Goal: Use online tool/utility: Utilize a website feature to perform a specific function

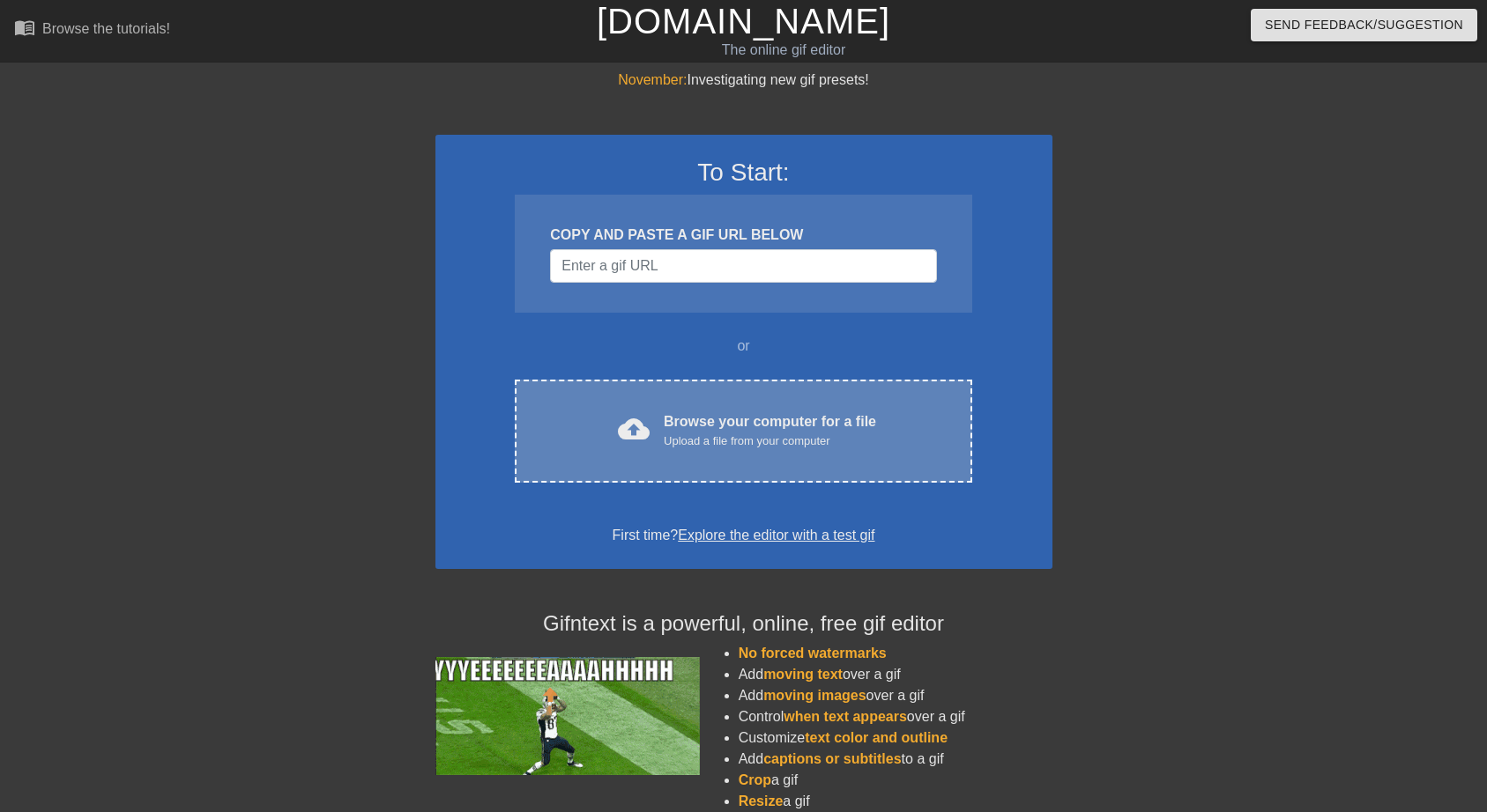
click at [675, 447] on div "Upload a file from your computer" at bounding box center [771, 442] width 213 height 18
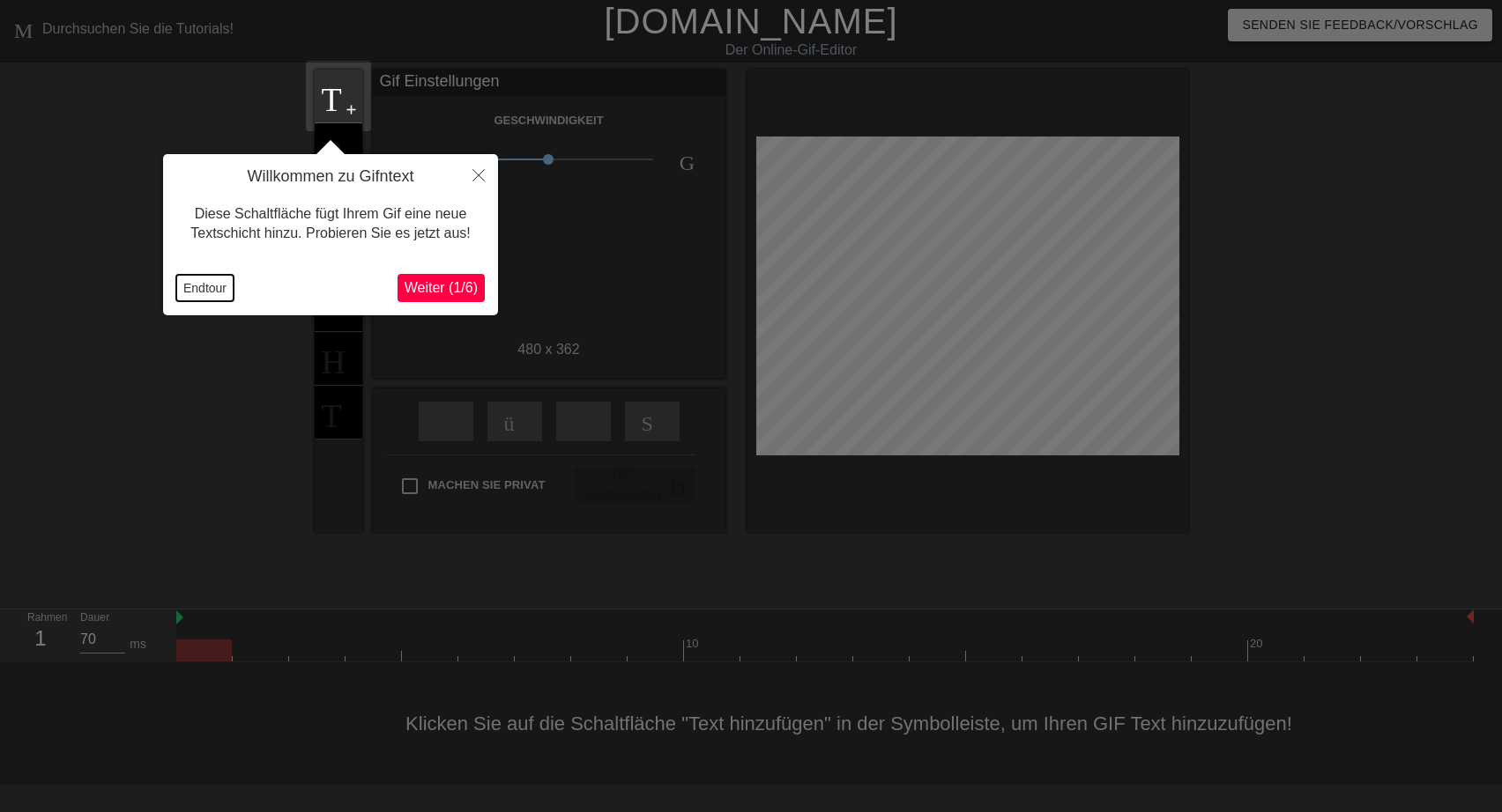
click at [184, 286] on button "Endtour" at bounding box center [205, 288] width 57 height 27
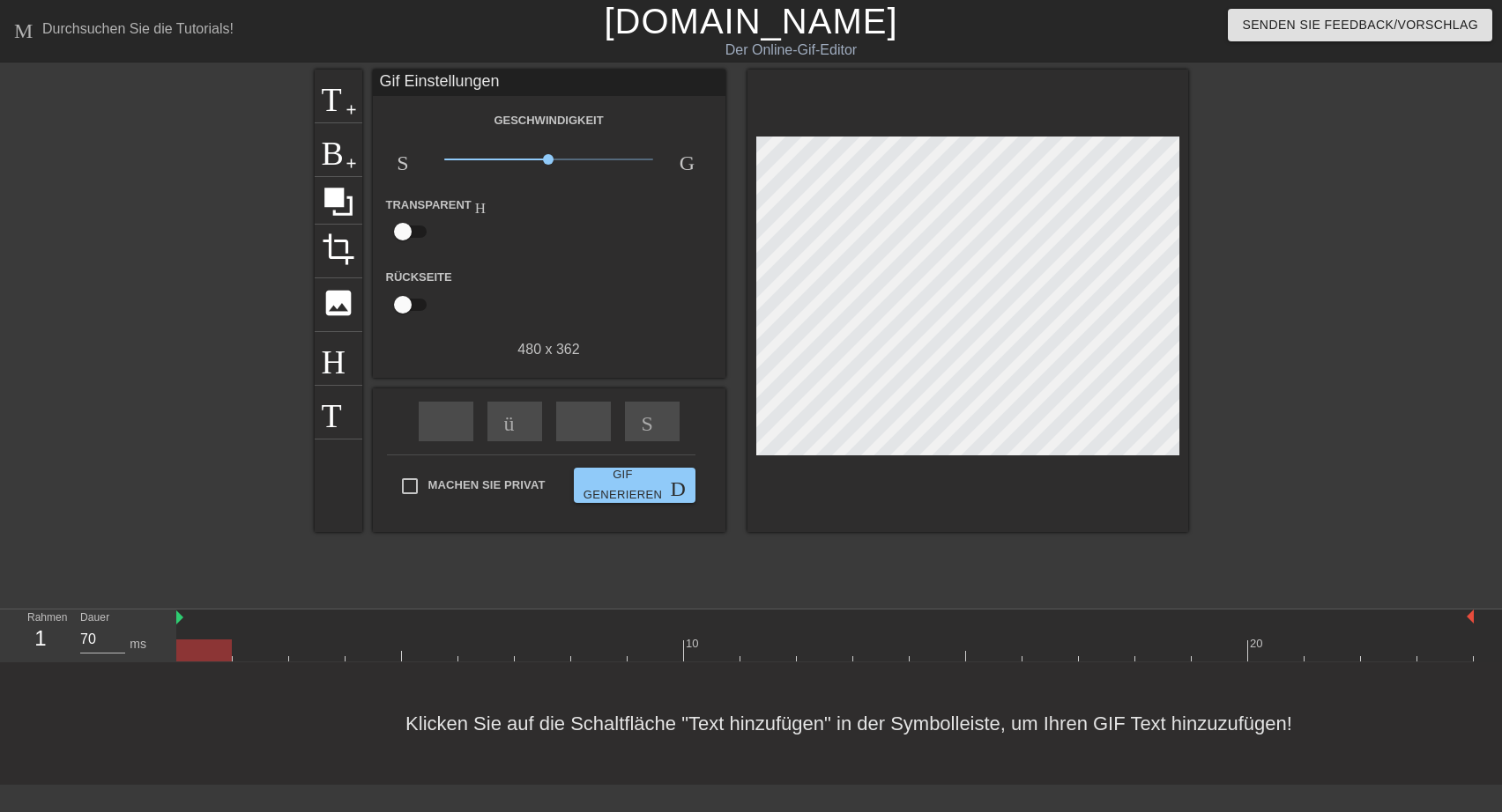
click at [448, 79] on div "Gif Einstellungen" at bounding box center [548, 83] width 352 height 27
click at [351, 107] on span "add-circle" at bounding box center [352, 110] width 15 height 15
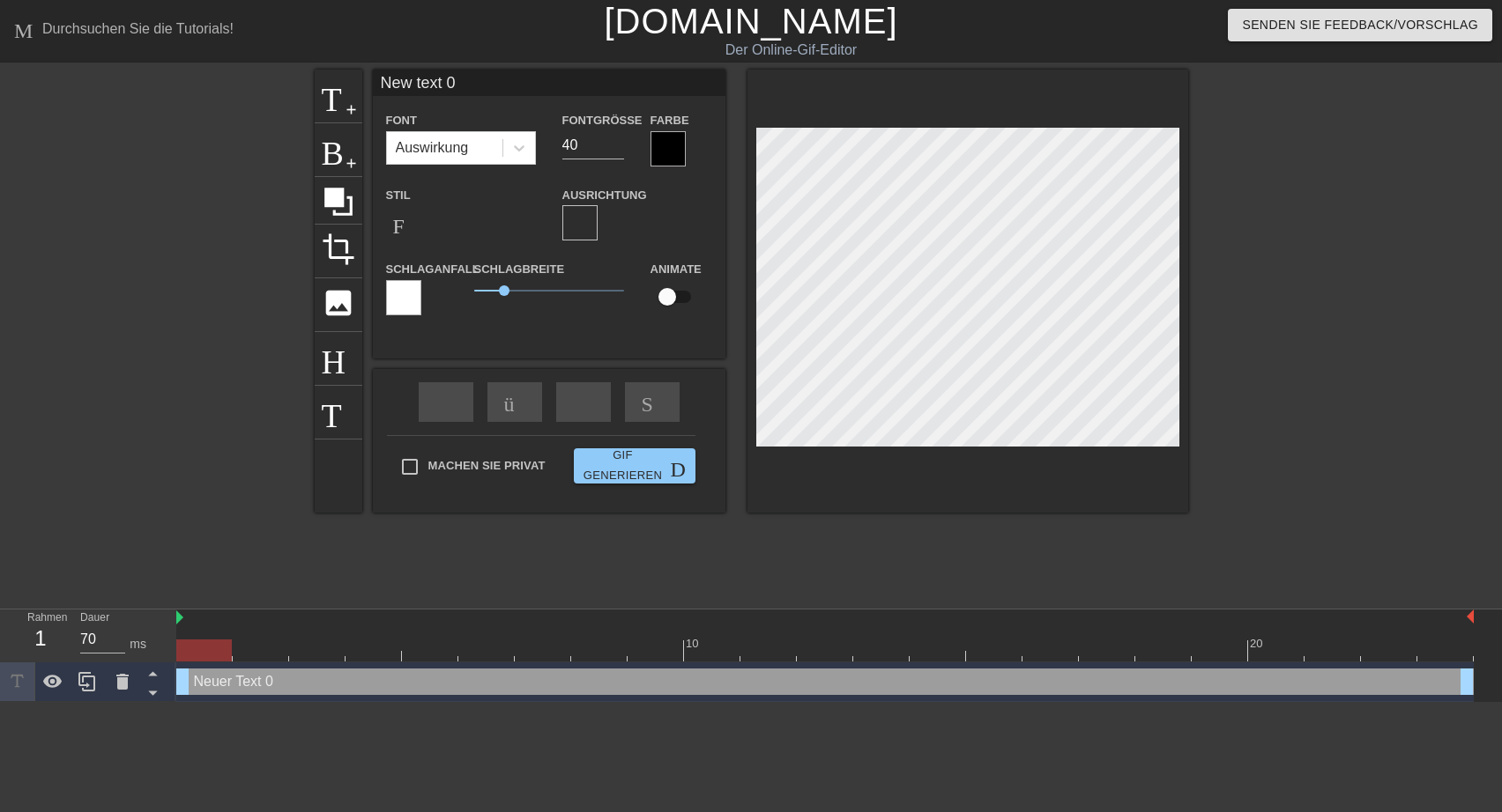
click at [385, 80] on input "New text 0" at bounding box center [548, 83] width 352 height 27
click at [397, 299] on div at bounding box center [403, 297] width 35 height 35
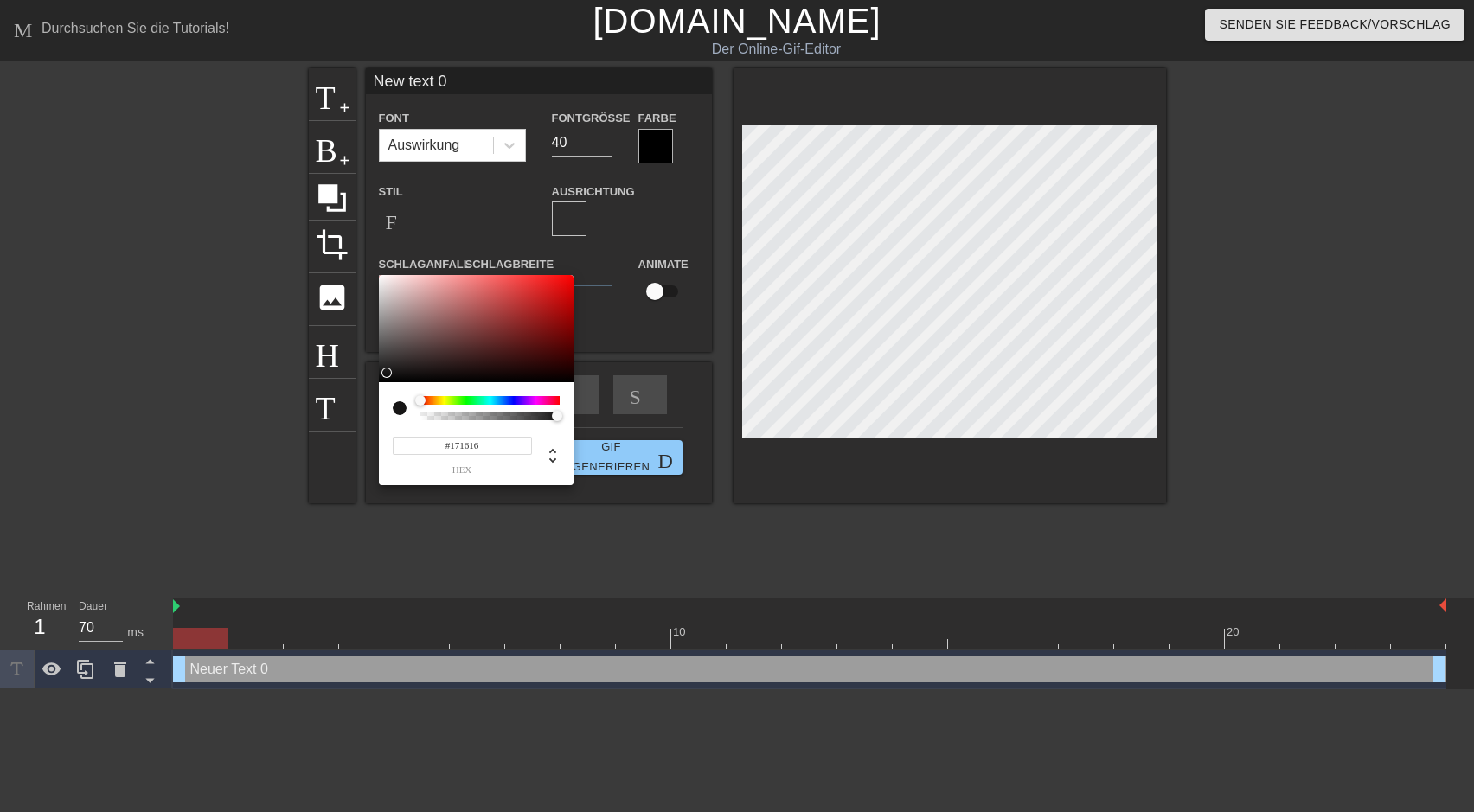
type input "#171616"
click at [385, 373] on div at bounding box center [475, 328] width 195 height 107
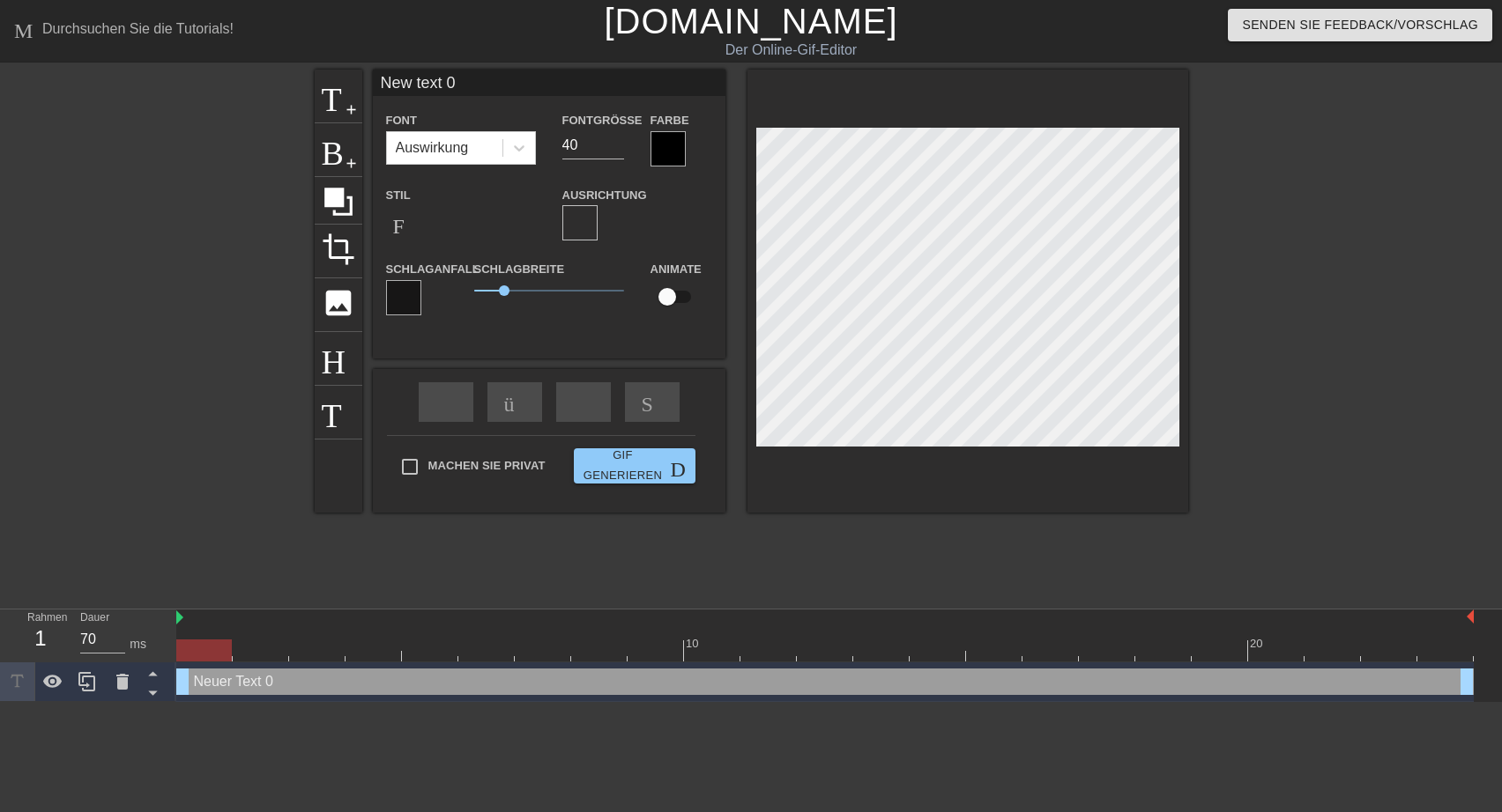
click at [394, 297] on div at bounding box center [403, 297] width 35 height 35
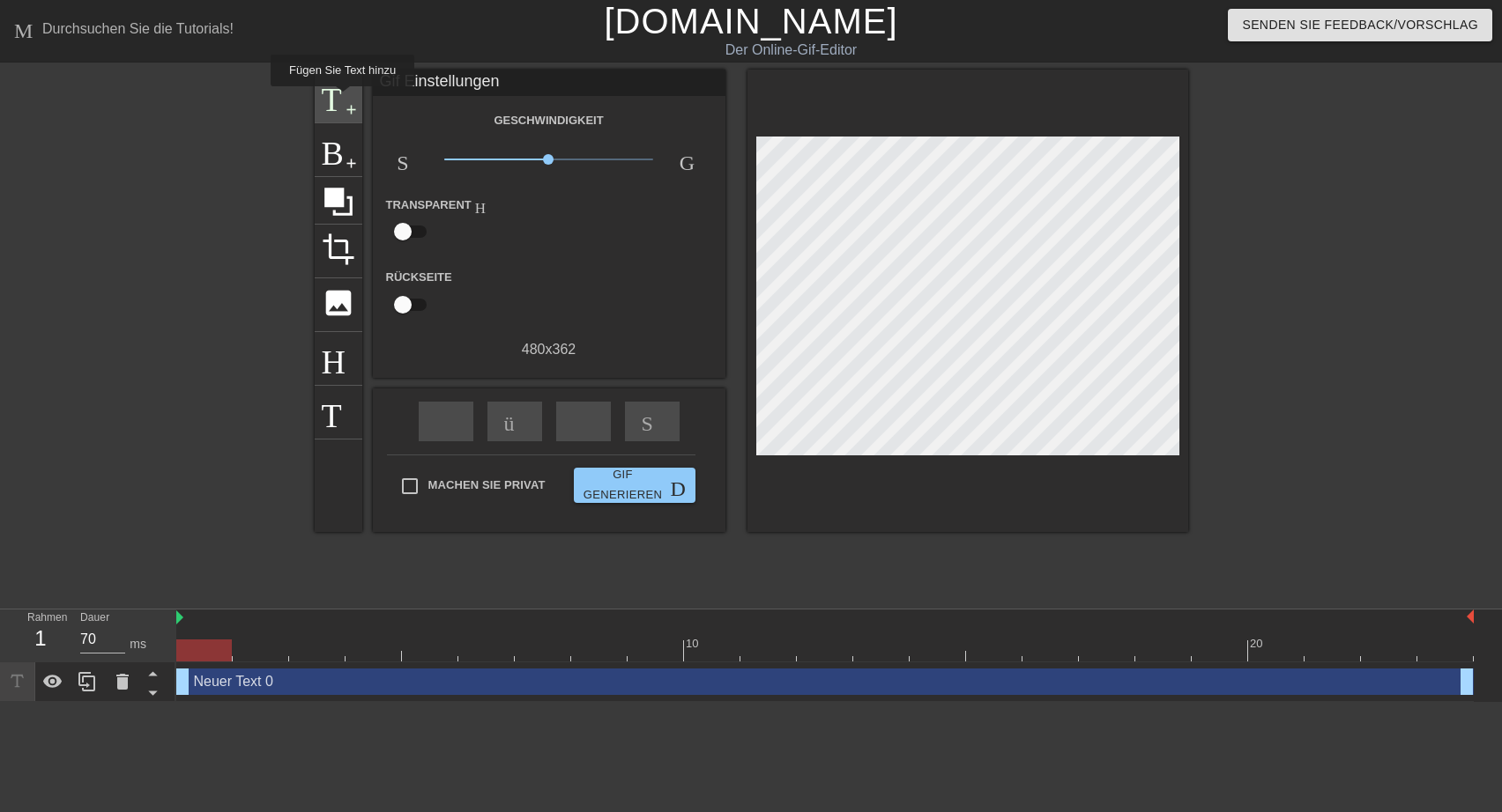
click at [340, 98] on span "Titel" at bounding box center [338, 94] width 33 height 33
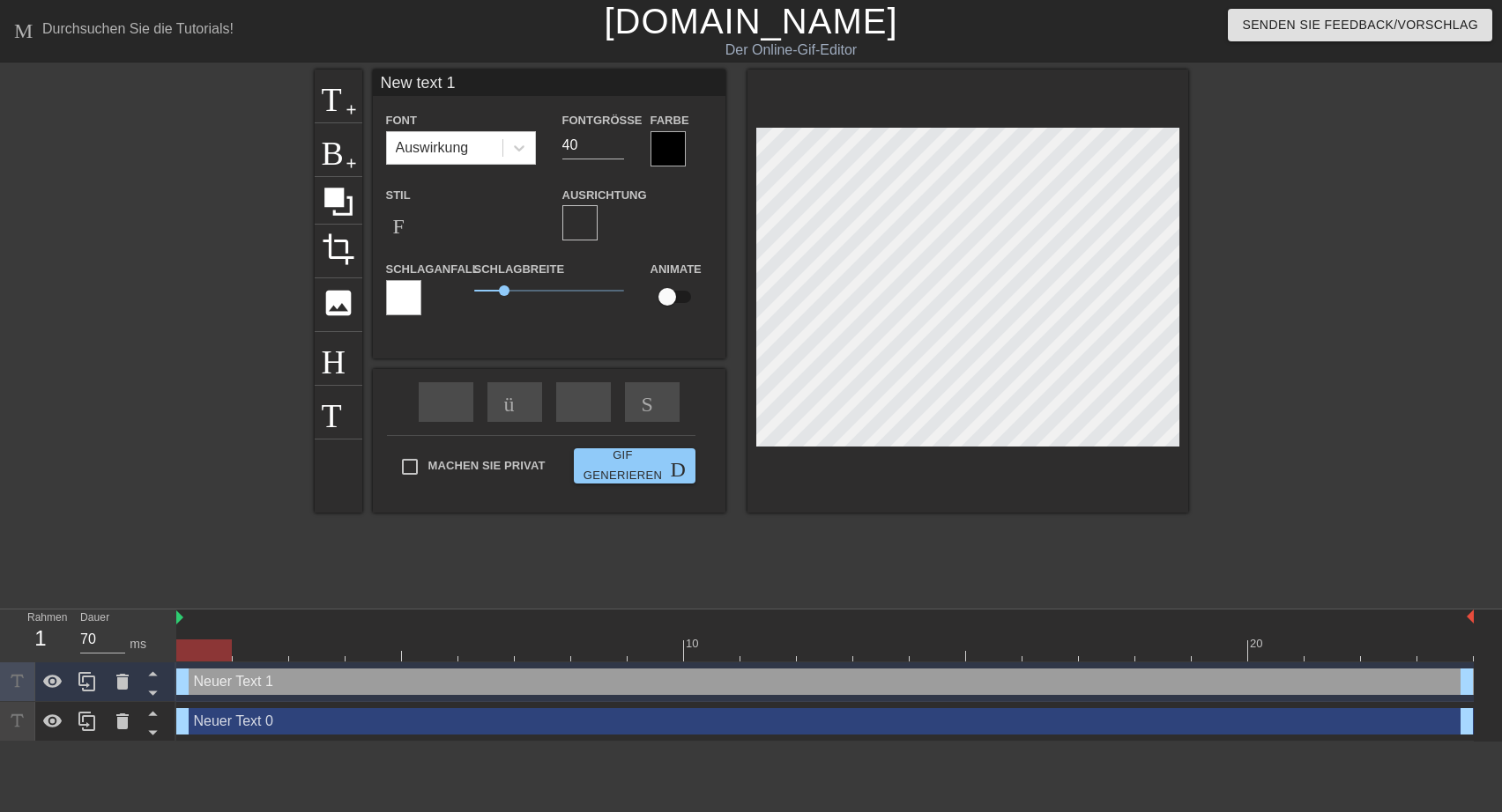
drag, startPoint x: 378, startPoint y: 79, endPoint x: 458, endPoint y: 84, distance: 80.2
click at [458, 84] on input "New text 1" at bounding box center [548, 83] width 352 height 27
type input "MMMM"
type input "30"
click at [616, 150] on input "30" at bounding box center [593, 145] width 62 height 28
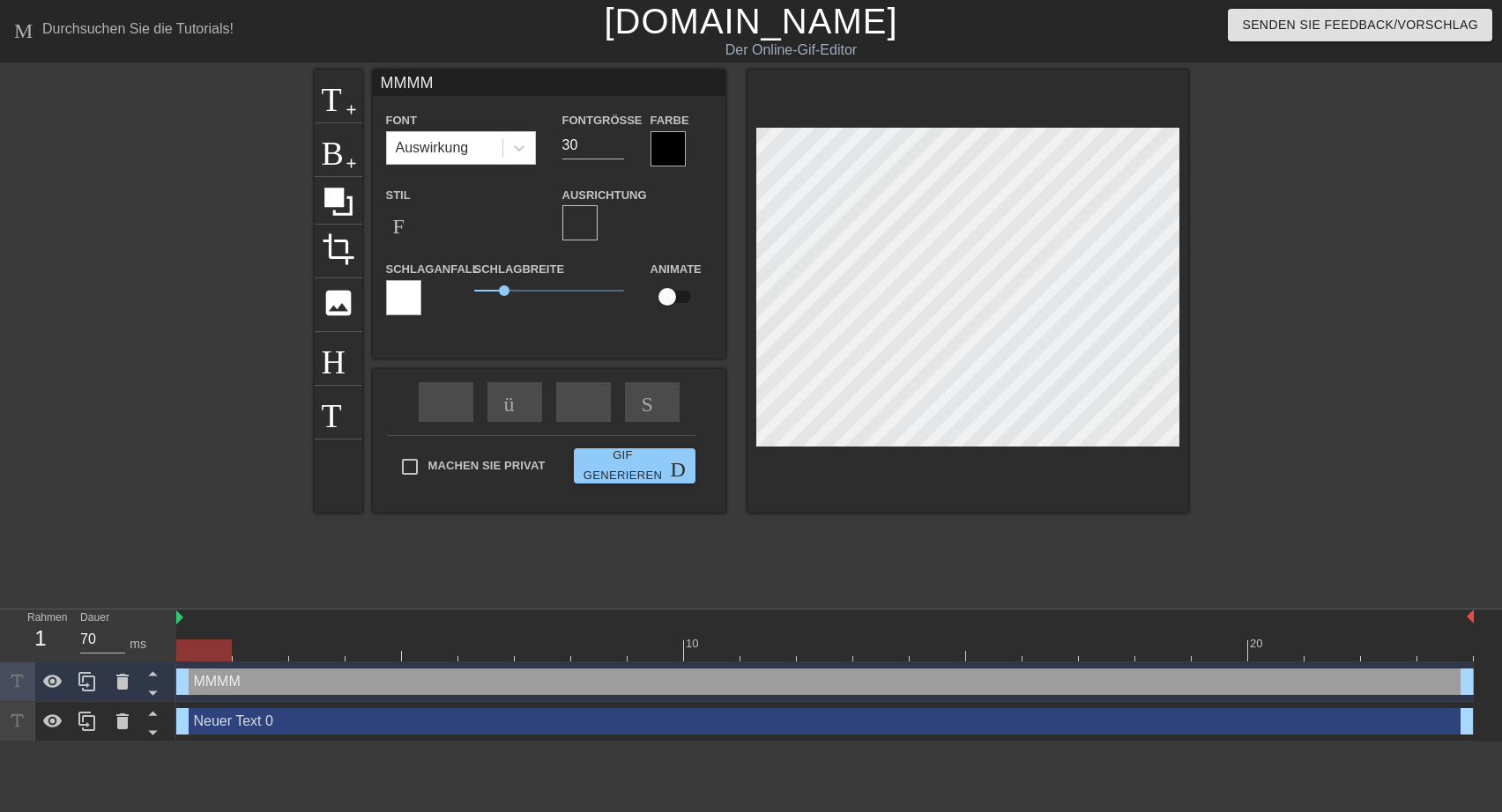
click at [436, 82] on input "MMMM" at bounding box center [548, 83] width 352 height 27
type input "MMMMM"
type input "25"
click at [618, 145] on input "25" at bounding box center [593, 145] width 62 height 28
click at [451, 83] on input "MMMMM" at bounding box center [548, 83] width 352 height 27
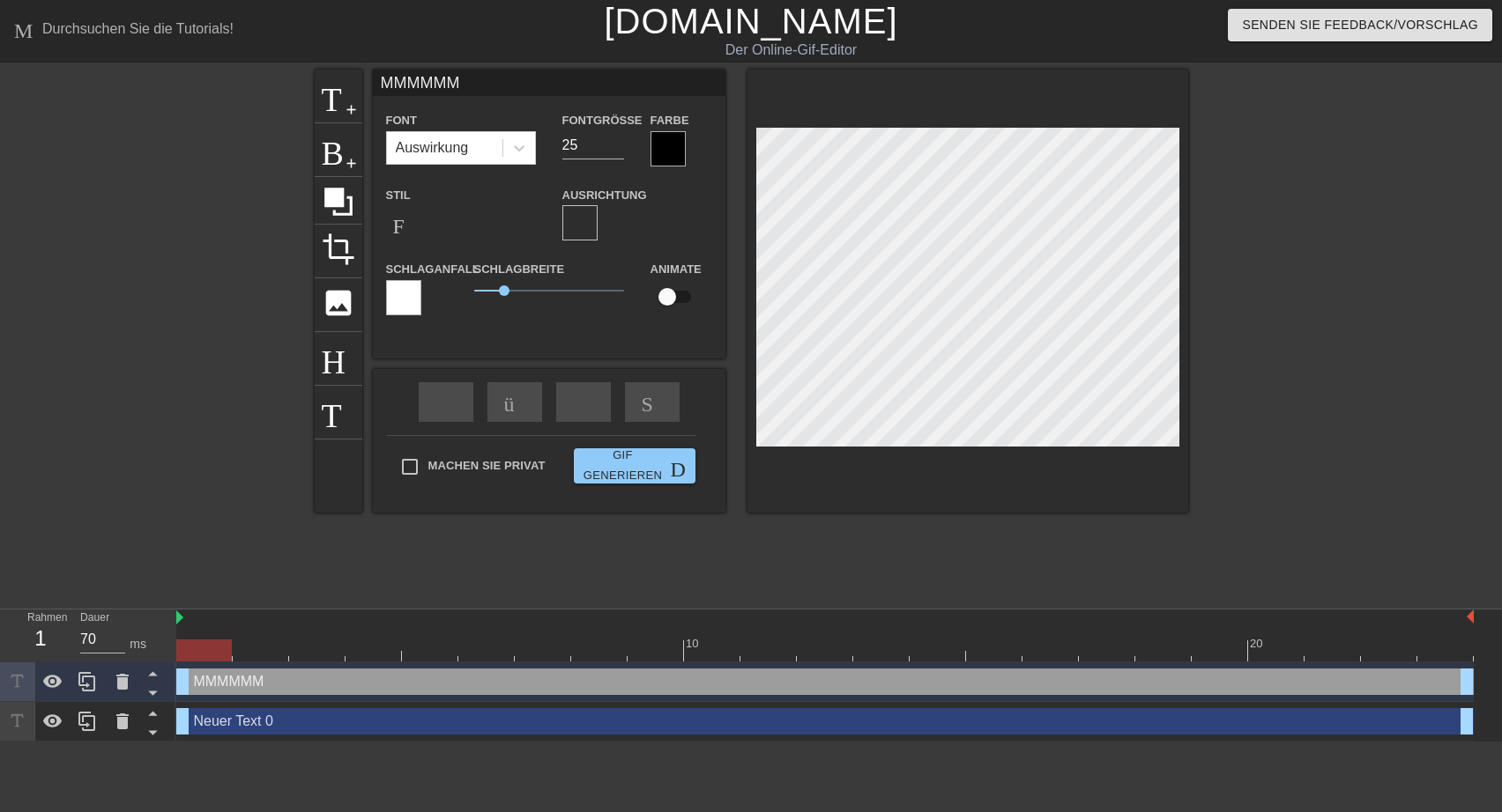
type input "MMMMMM"
click at [663, 143] on div at bounding box center [668, 148] width 35 height 35
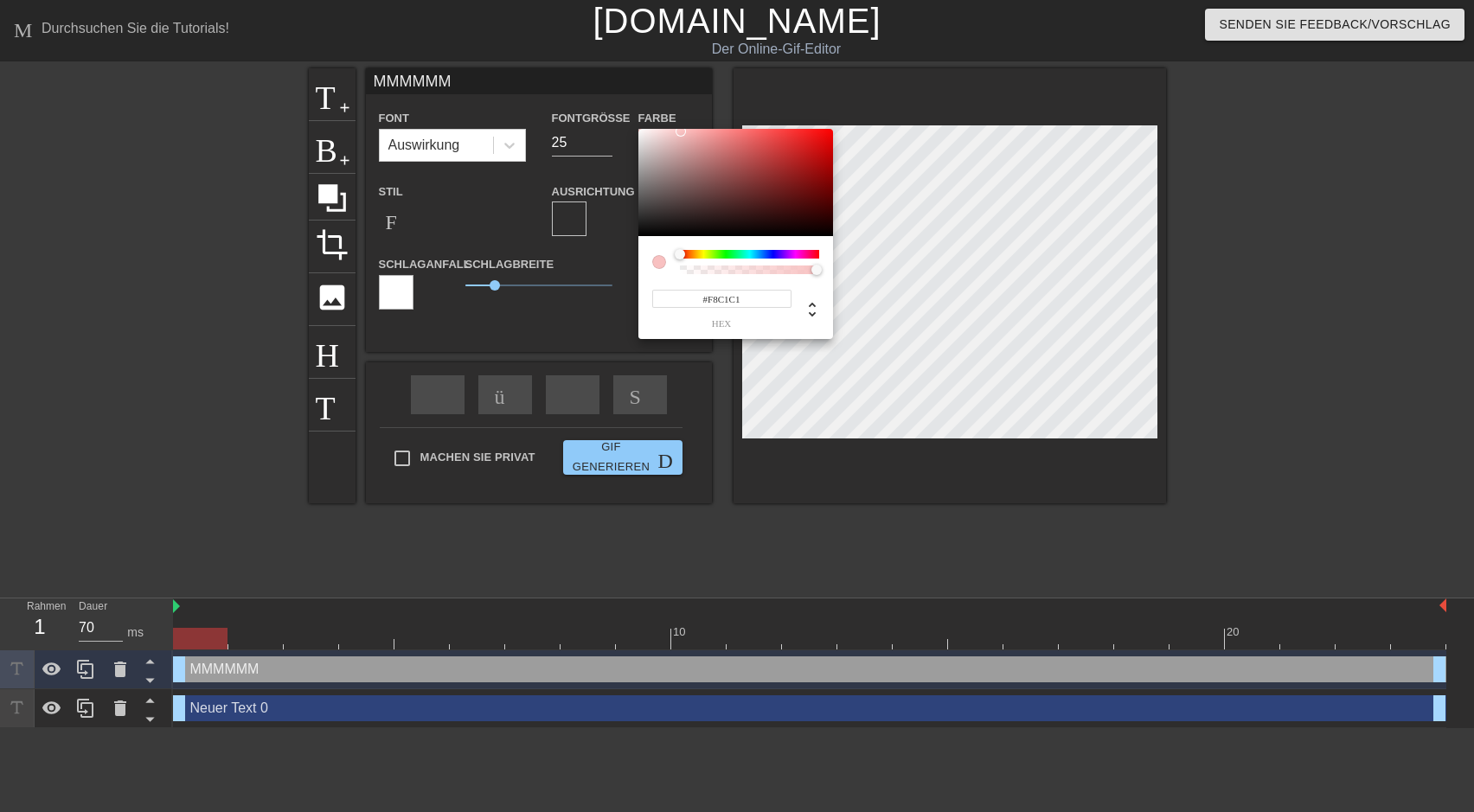
click at [639, 131] on div at bounding box center [736, 182] width 195 height 107
click at [641, 137] on div at bounding box center [736, 182] width 195 height 107
click at [641, 137] on div at bounding box center [641, 136] width 10 height 10
type input "#D1CECE"
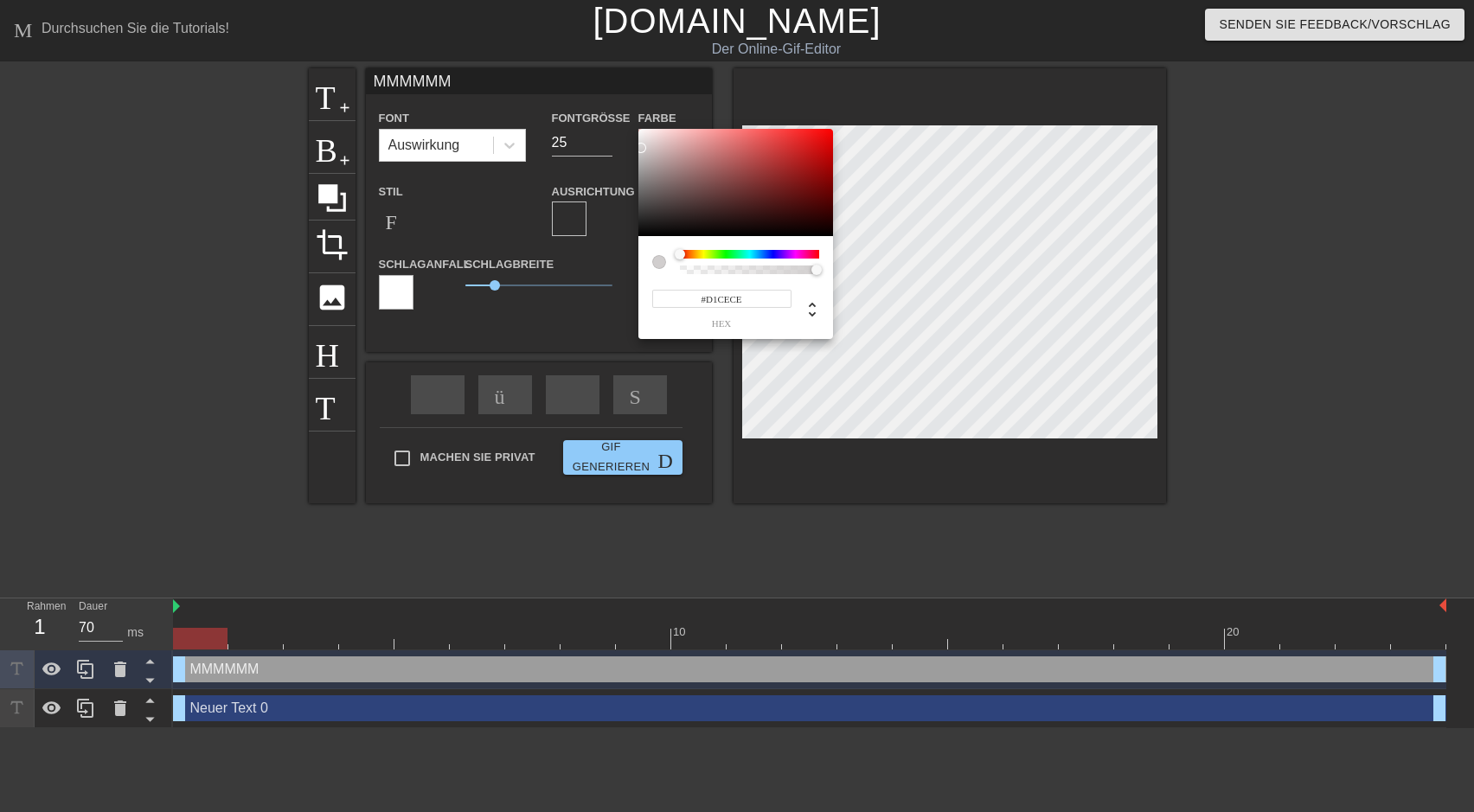
drag, startPoint x: 641, startPoint y: 137, endPoint x: 641, endPoint y: 148, distance: 11.0
click at [641, 148] on div at bounding box center [641, 147] width 10 height 10
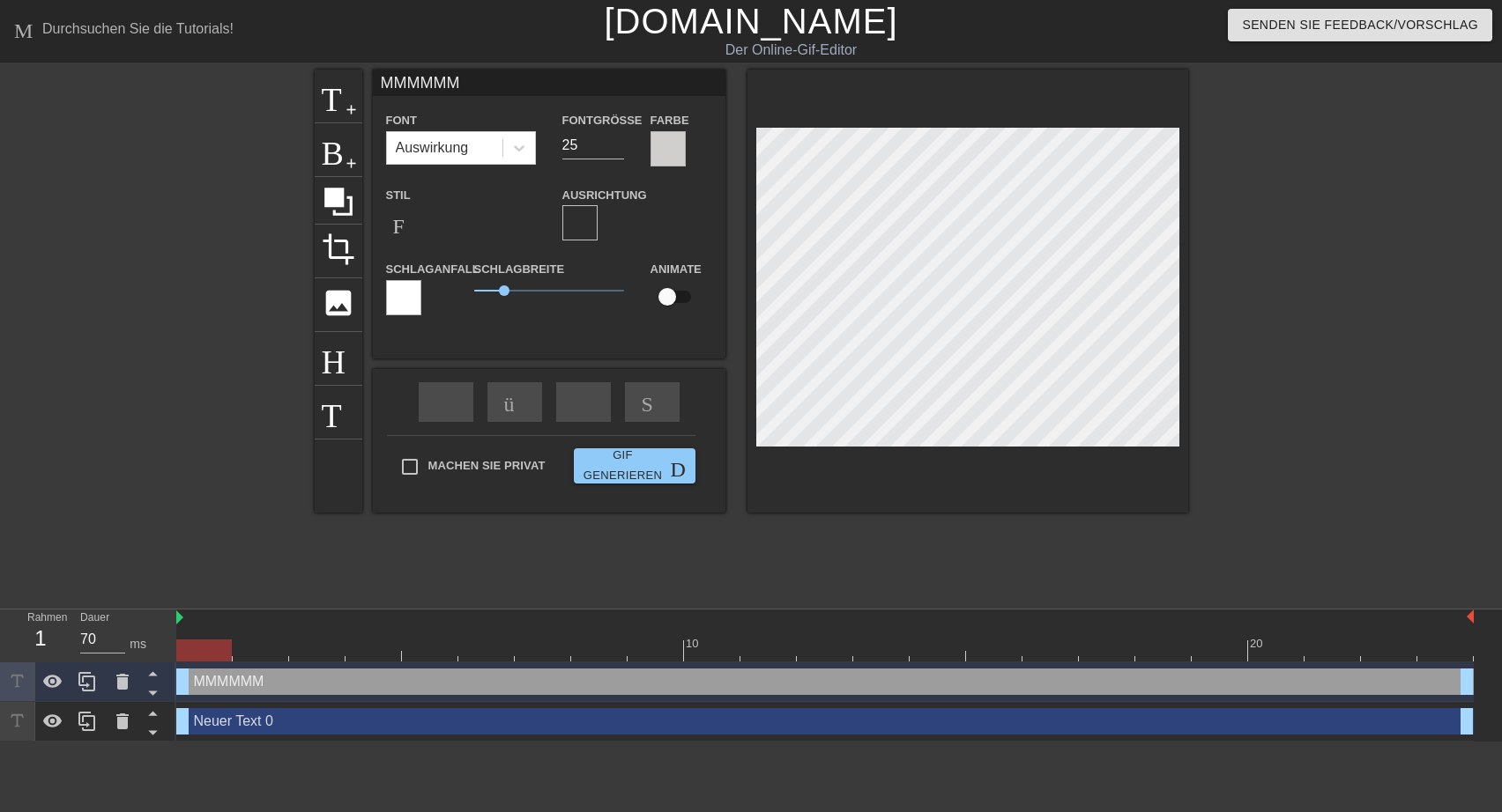
click at [399, 290] on div at bounding box center [403, 297] width 35 height 35
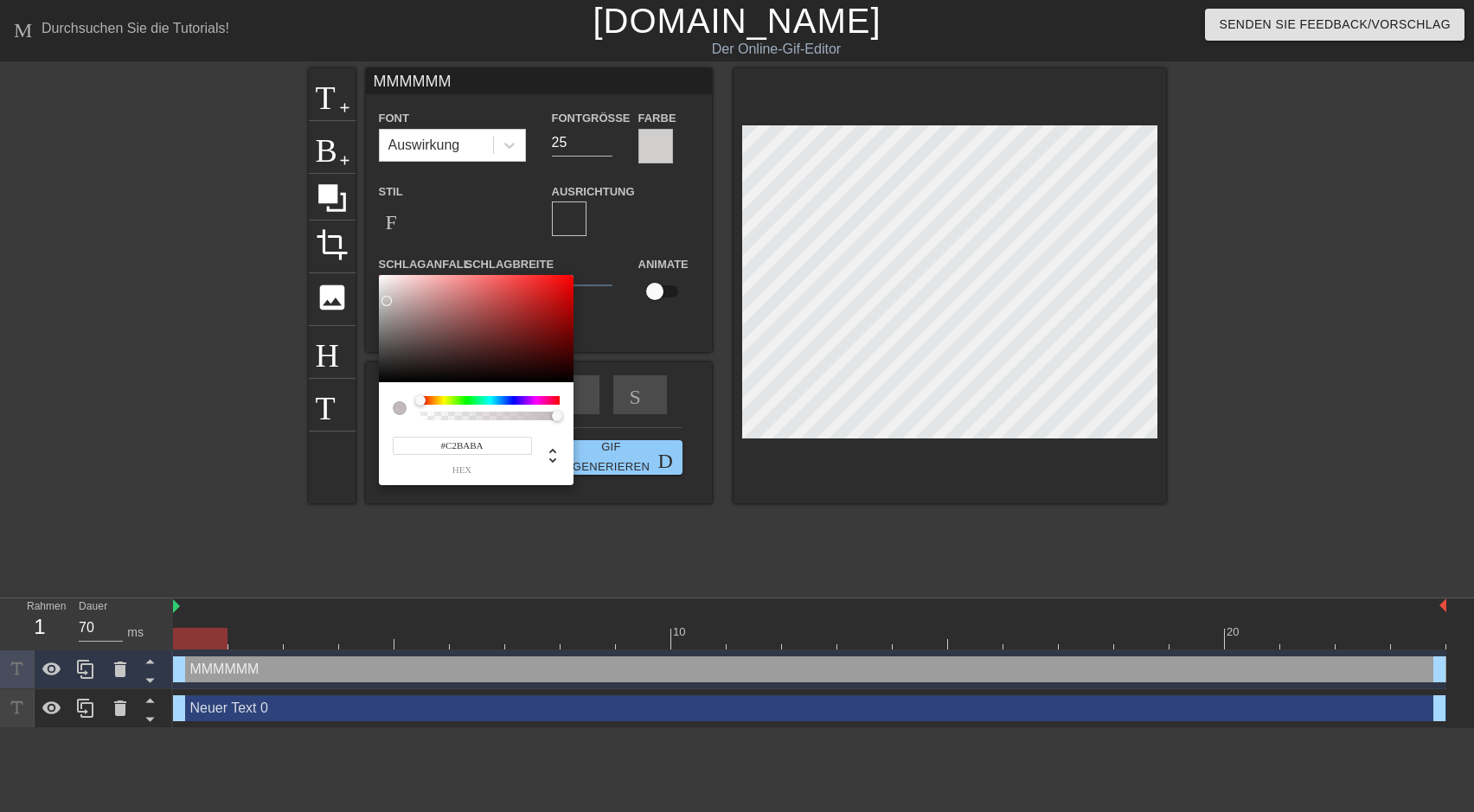
click at [386, 301] on div at bounding box center [475, 328] width 195 height 107
click at [386, 299] on div at bounding box center [386, 300] width 10 height 10
click at [388, 293] on div at bounding box center [475, 328] width 195 height 107
click at [387, 289] on div at bounding box center [387, 288] width 10 height 10
type input "#E9E0E0"
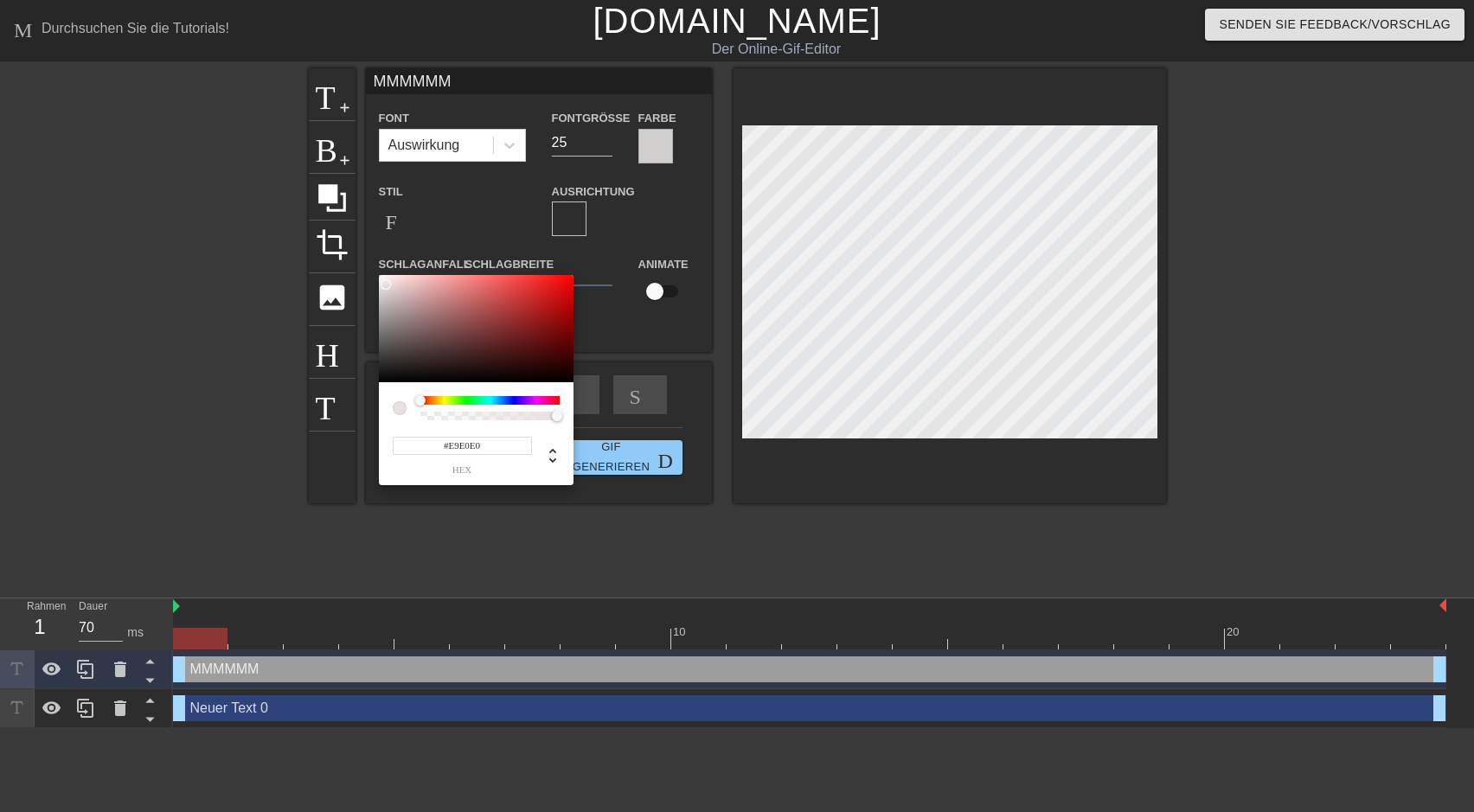
click at [386, 284] on div at bounding box center [385, 284] width 10 height 10
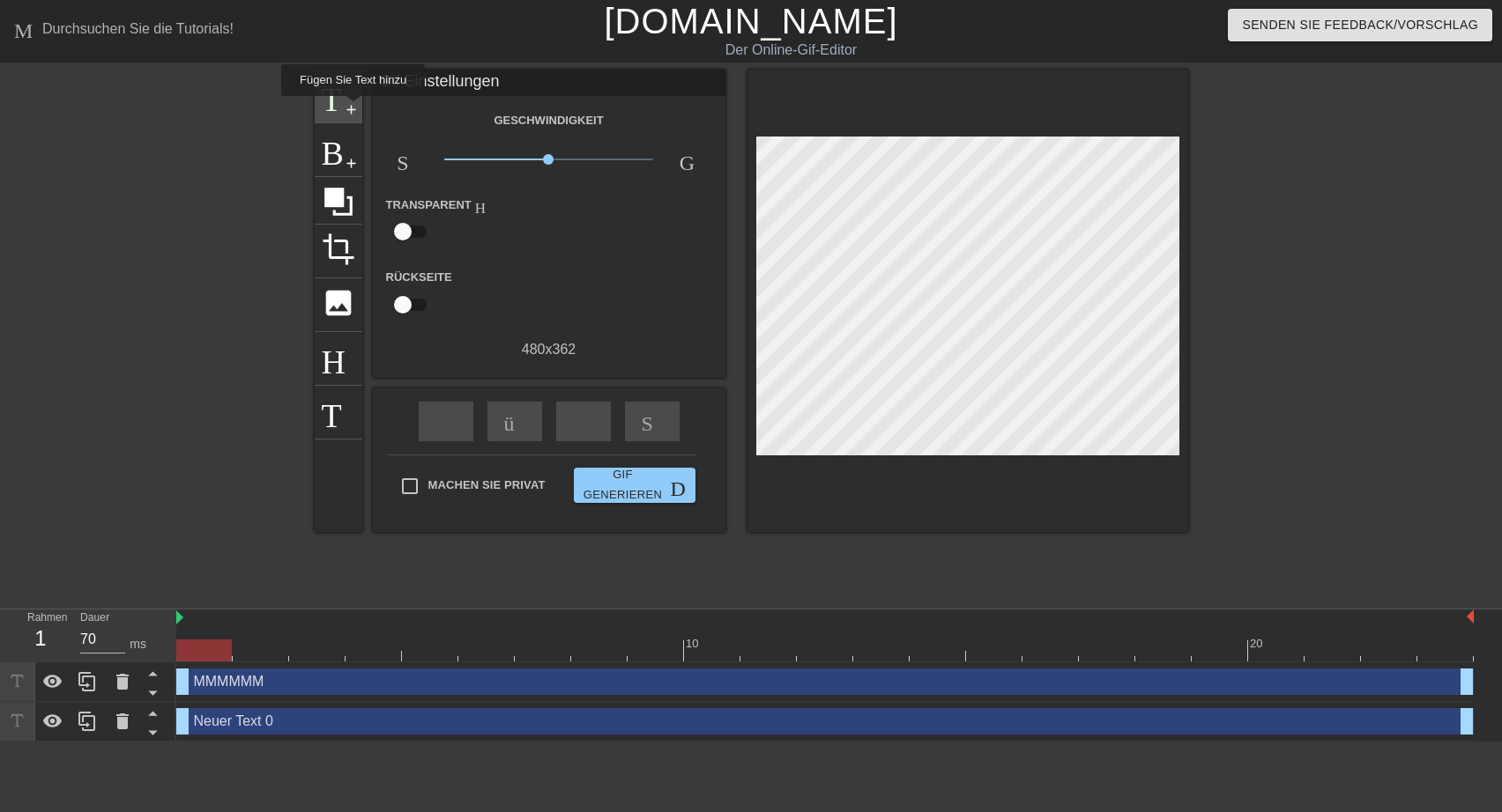
click at [351, 108] on span "add-circle" at bounding box center [352, 110] width 15 height 15
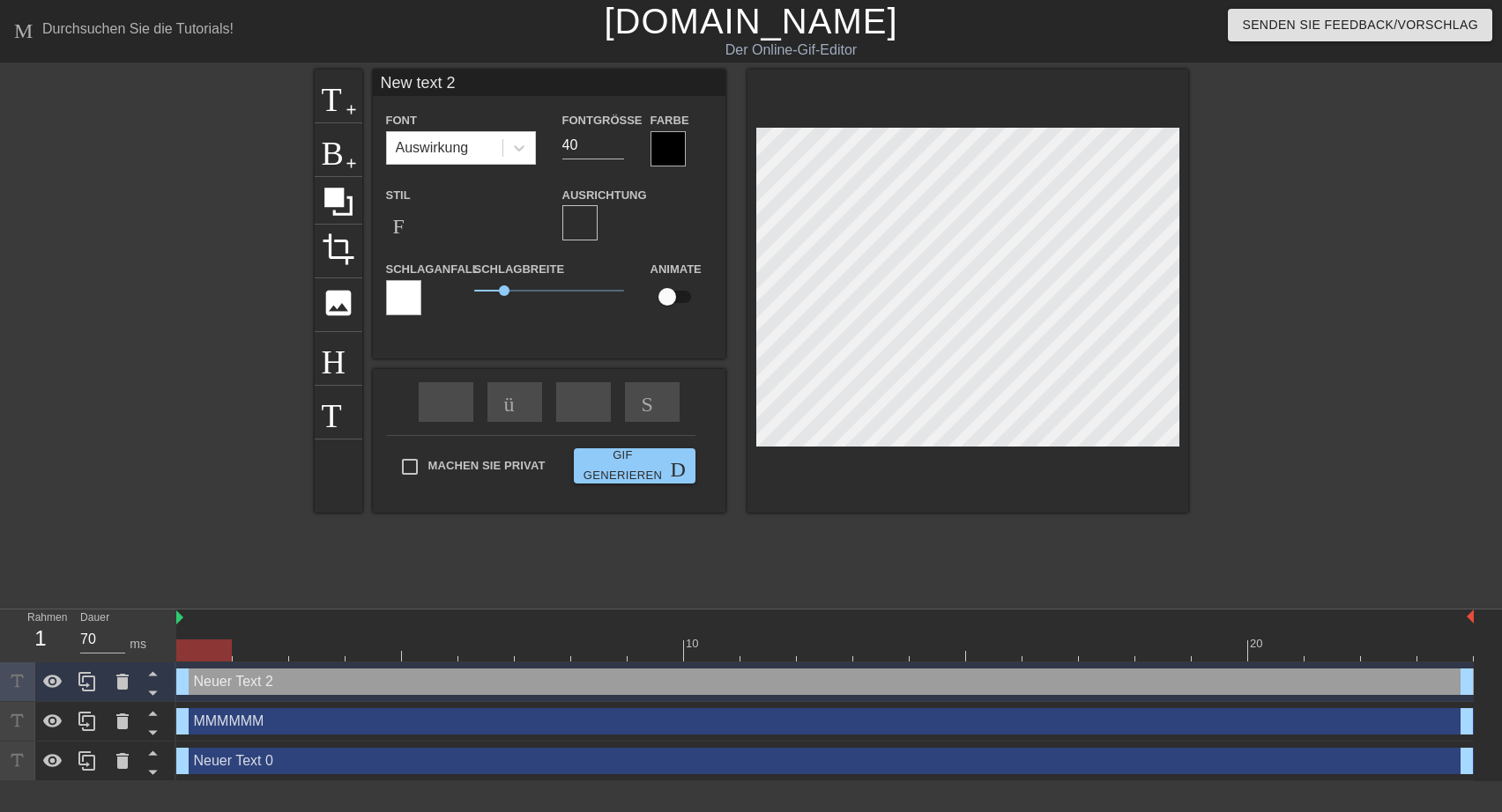
click at [374, 80] on input "New text 2" at bounding box center [548, 83] width 352 height 27
drag, startPoint x: 475, startPoint y: 86, endPoint x: 599, endPoint y: 84, distance: 124.0
click at [599, 84] on input "Ohne ScheissNew text 2" at bounding box center [548, 83] width 352 height 27
type input "Ohne Scheiss....es ist heiss!"
click at [666, 142] on div at bounding box center [668, 148] width 35 height 35
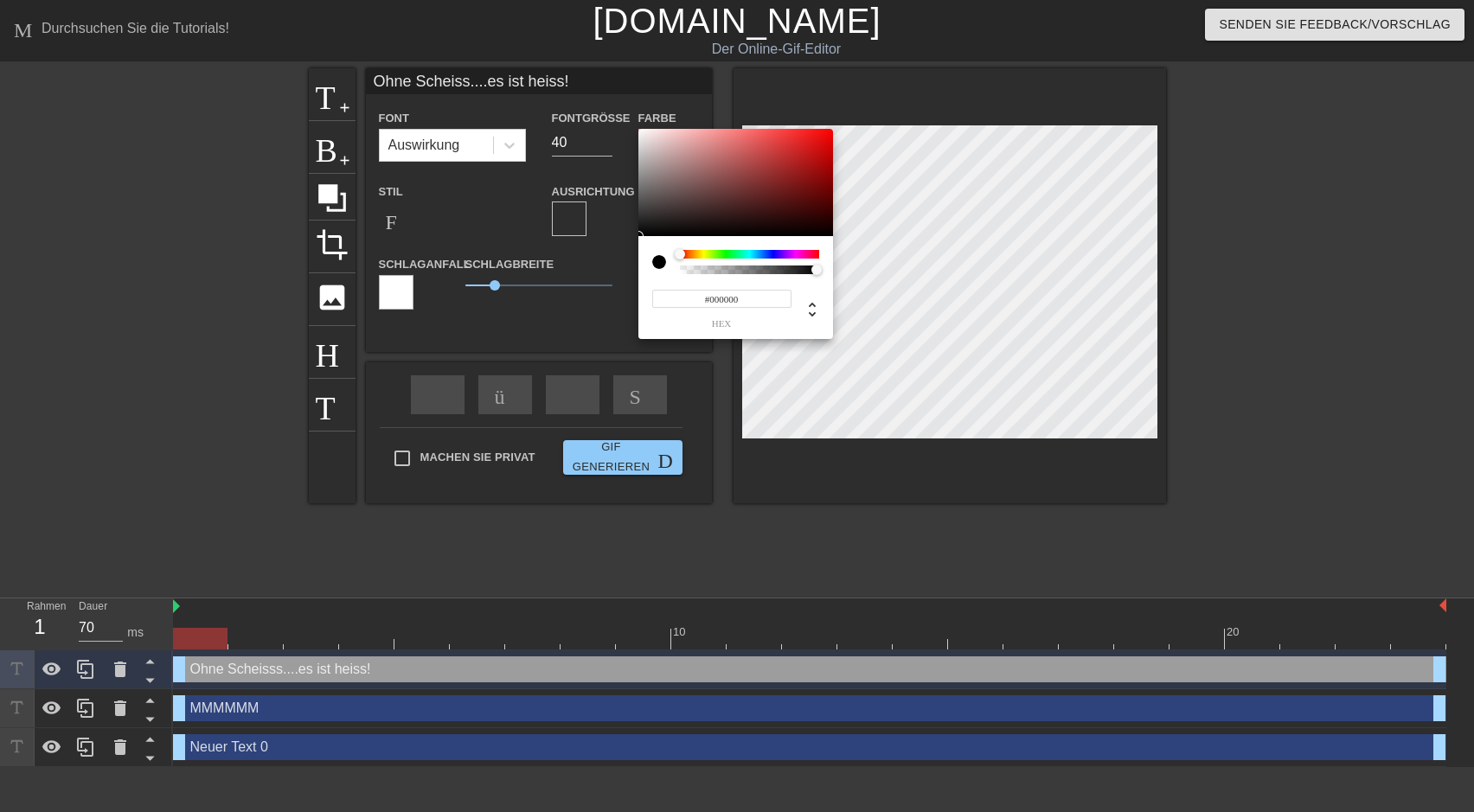
type input "#FCF7F7"
click at [641, 130] on div at bounding box center [736, 182] width 195 height 107
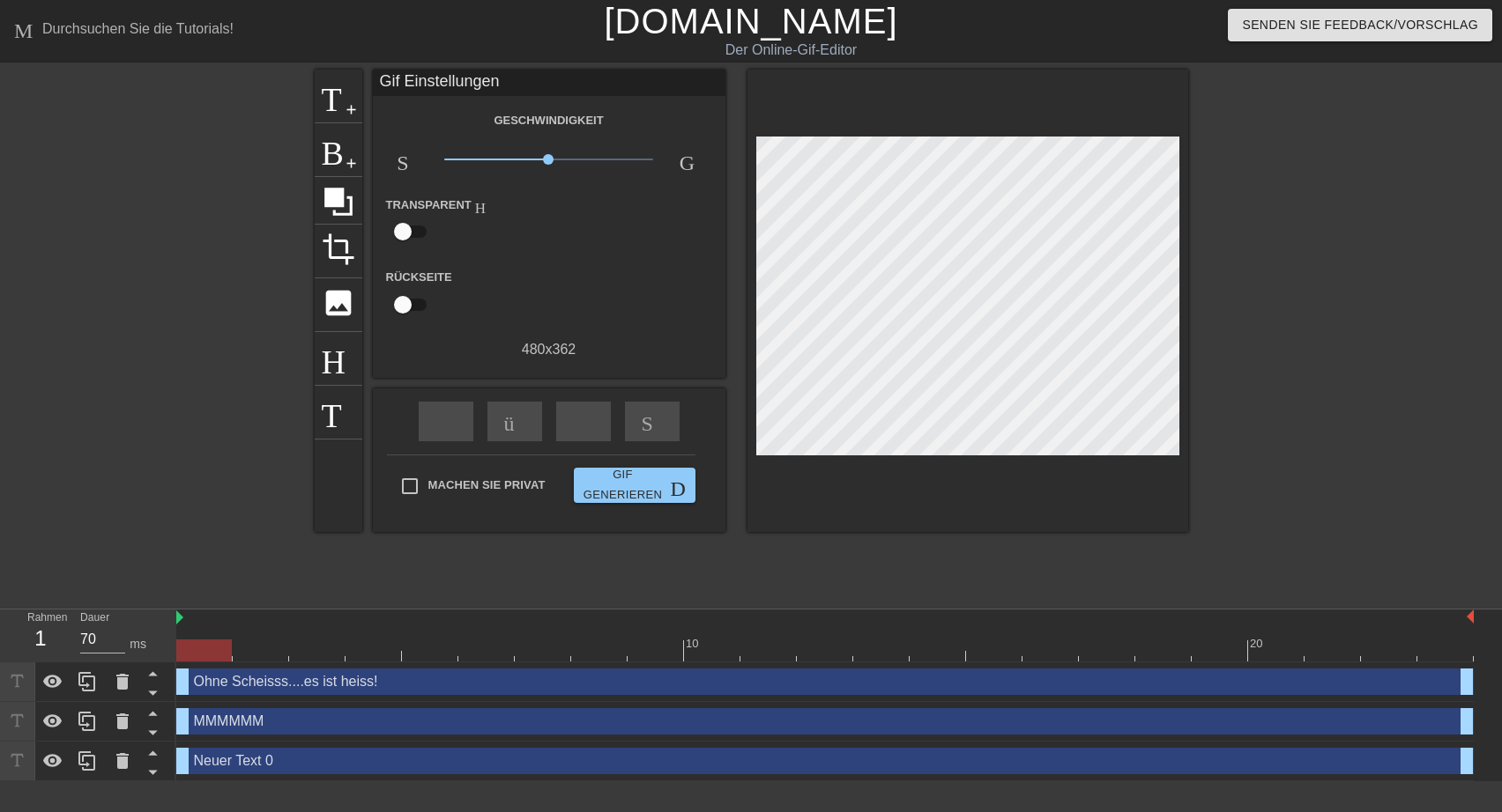
drag, startPoint x: 505, startPoint y: 290, endPoint x: 489, endPoint y: 288, distance: 16.1
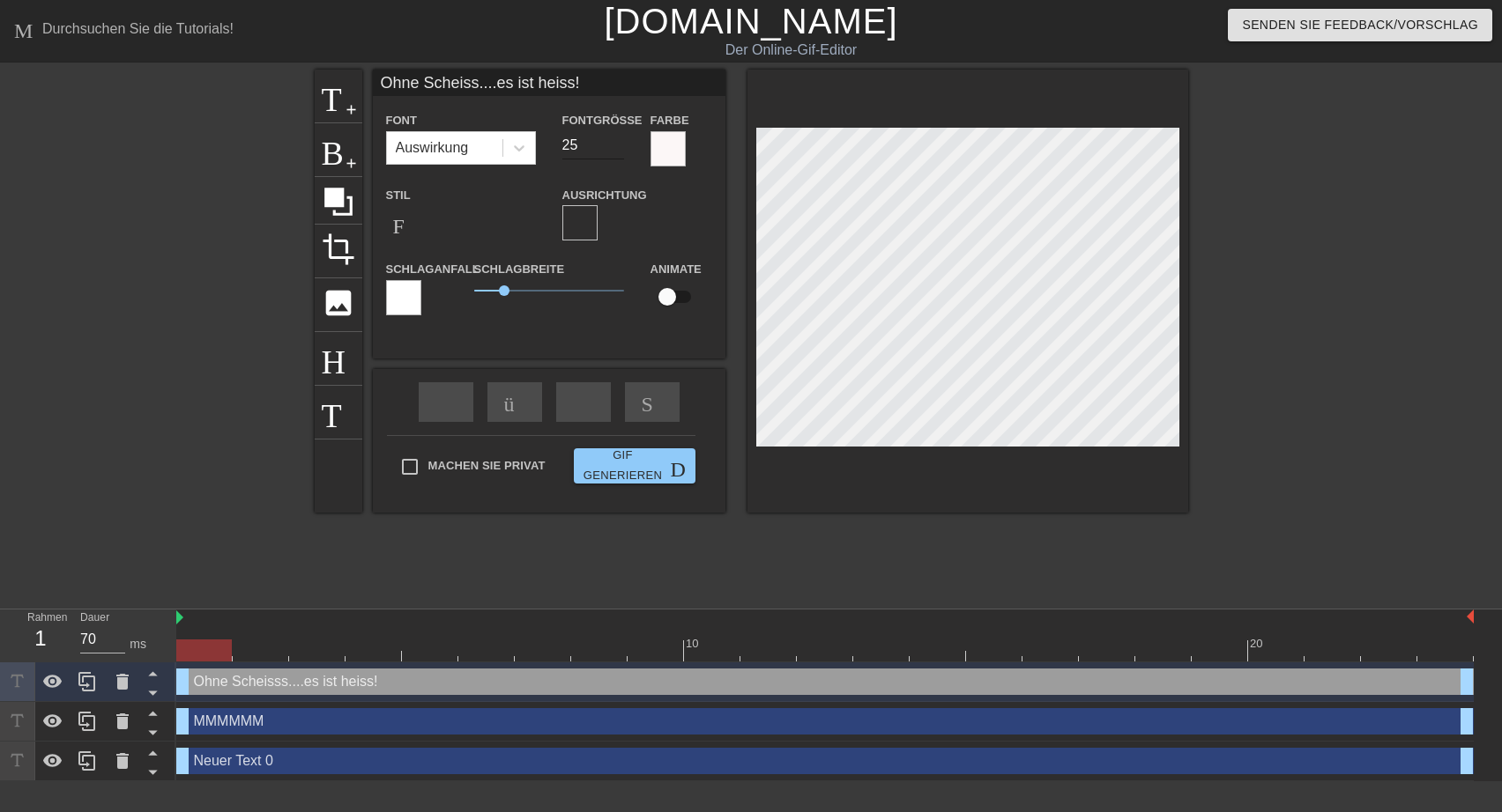
click at [617, 149] on input "25" at bounding box center [593, 145] width 62 height 28
type input "24"
click at [617, 149] on input "24" at bounding box center [593, 145] width 62 height 28
click at [682, 145] on div at bounding box center [668, 148] width 35 height 35
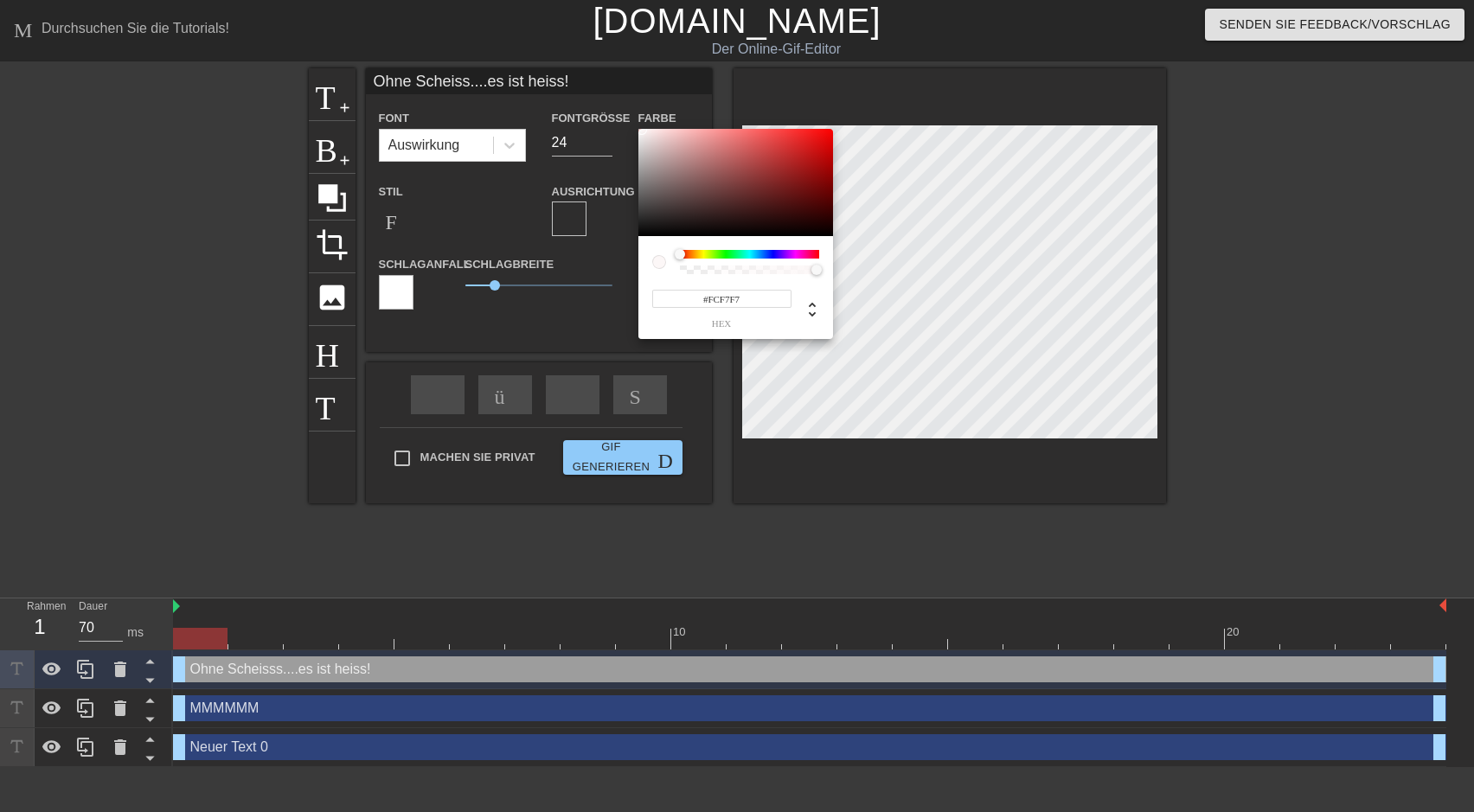
type input "#181717"
click at [641, 226] on div at bounding box center [736, 182] width 195 height 107
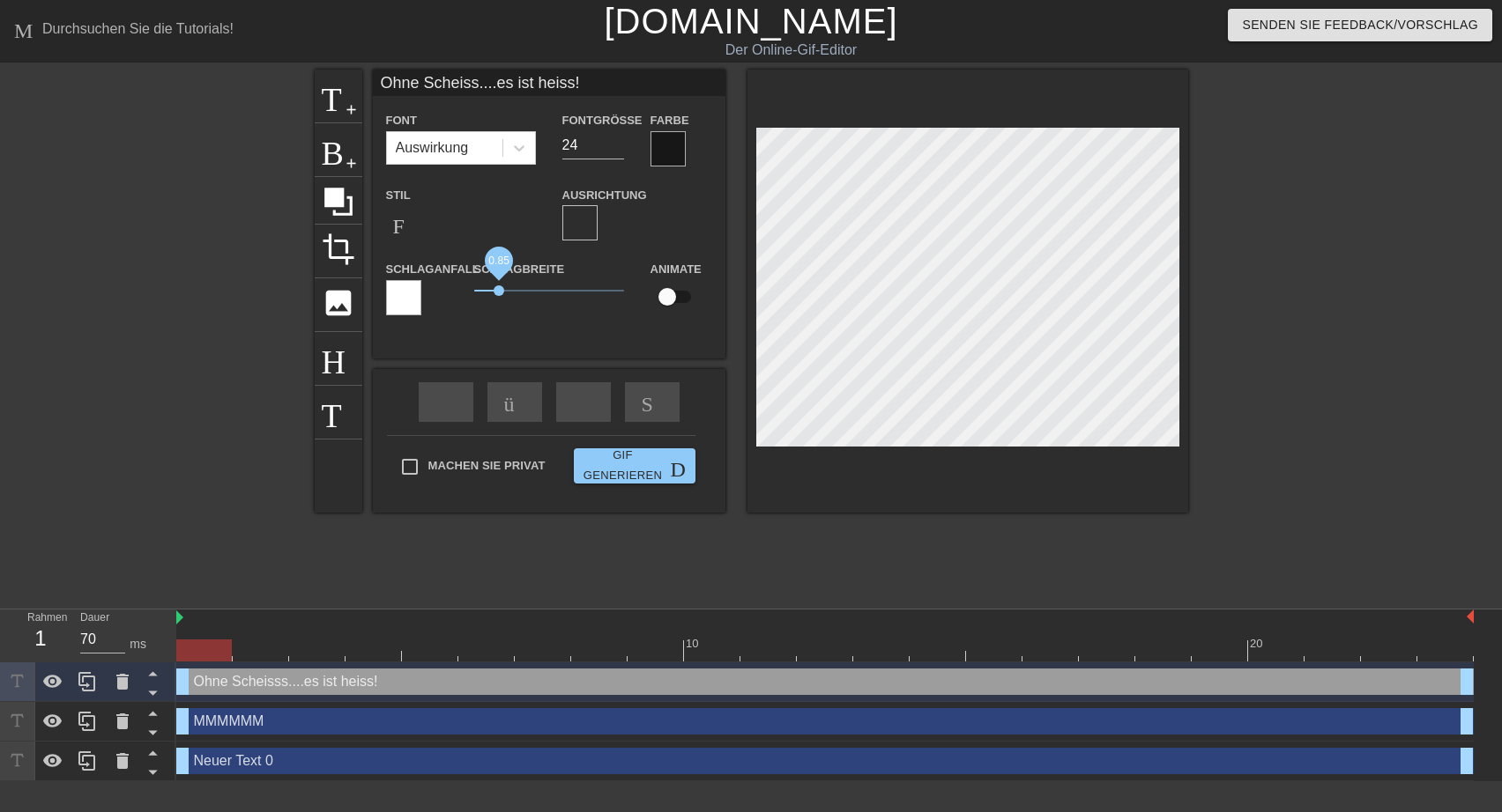
click at [499, 291] on span "0.85" at bounding box center [499, 291] width 10 height 10
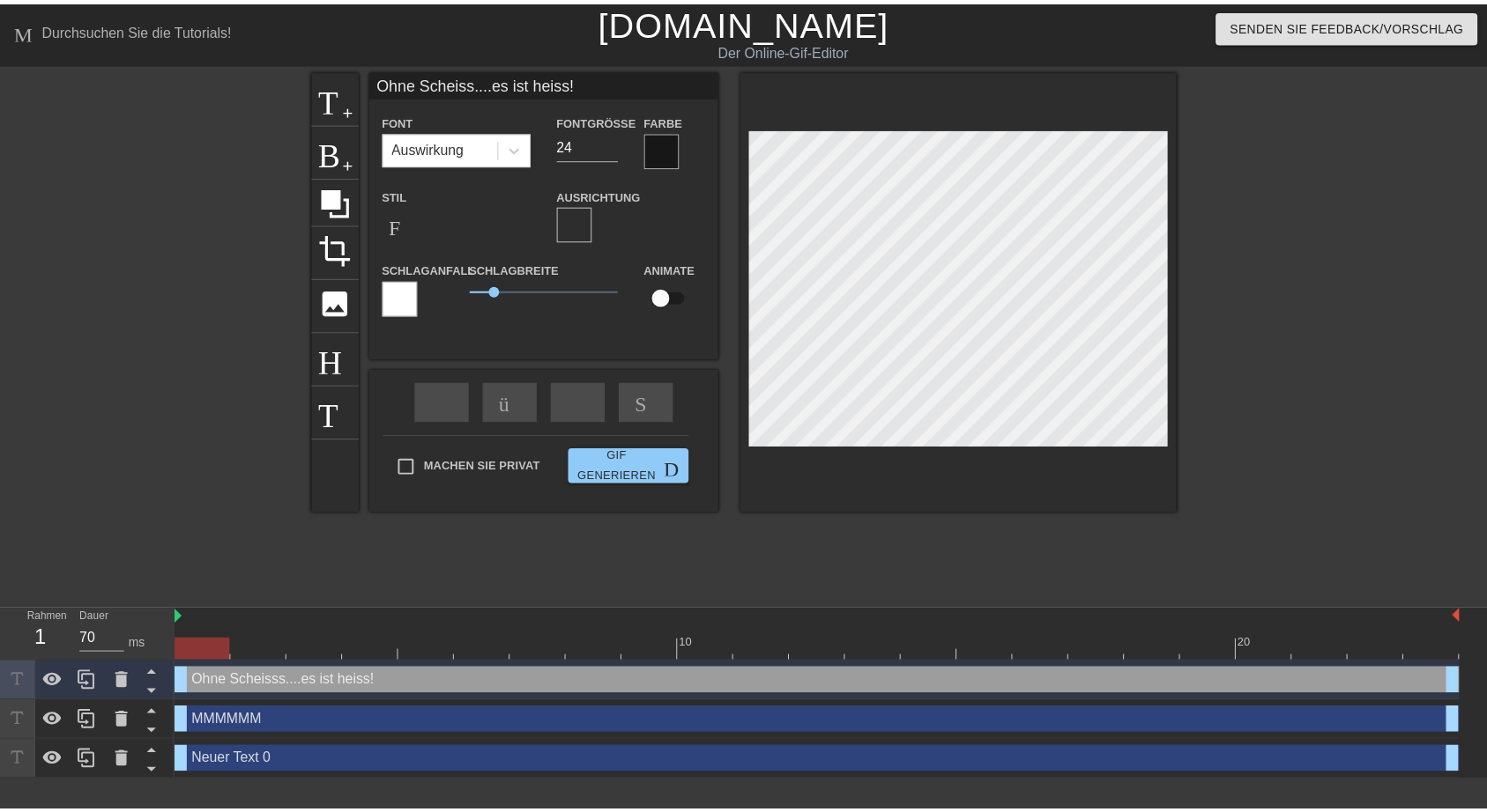
scroll to position [0, 6]
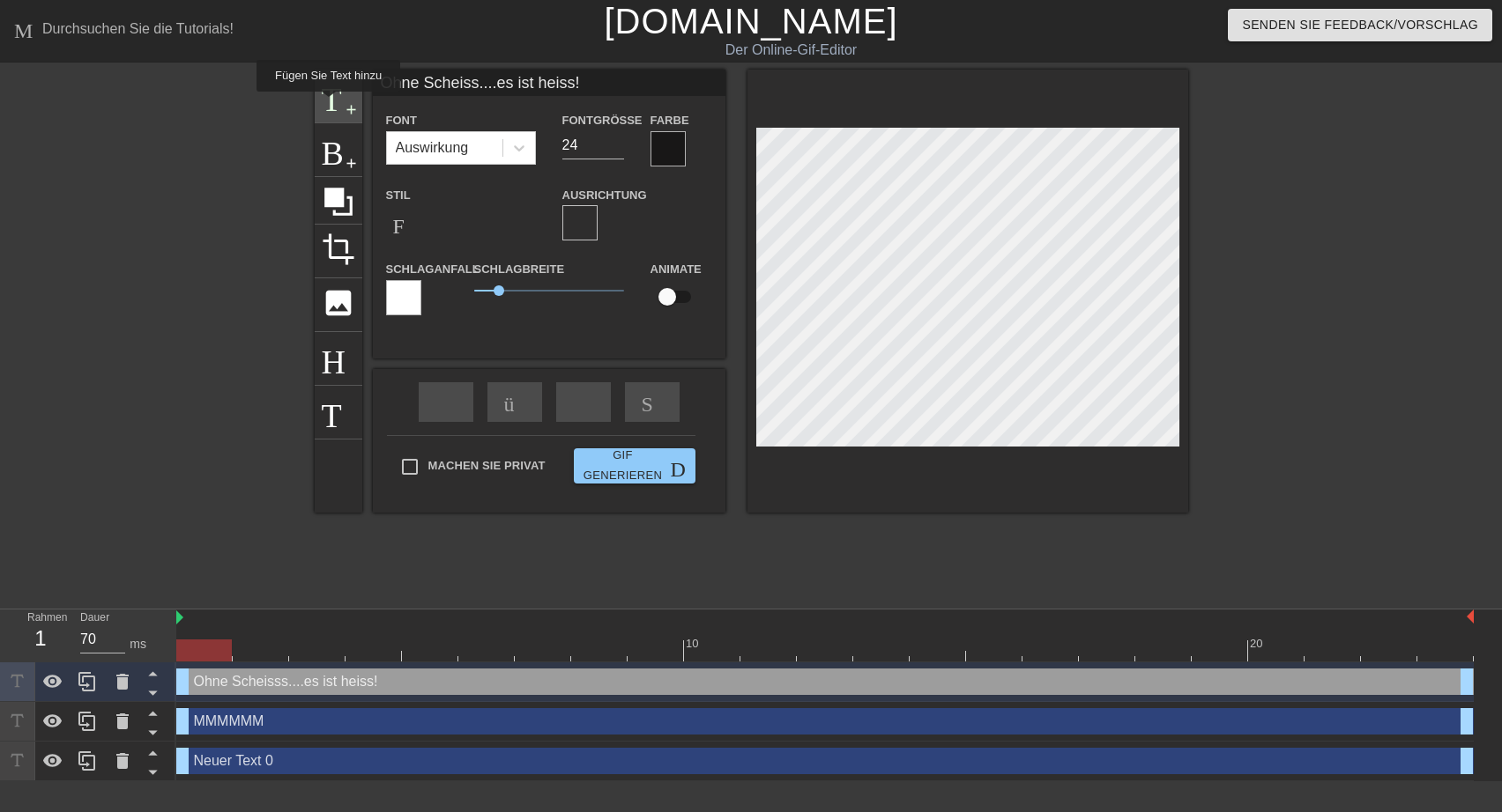
drag, startPoint x: 326, startPoint y: 104, endPoint x: 338, endPoint y: 102, distance: 12.2
click at [326, 104] on span "Titel" at bounding box center [338, 94] width 33 height 33
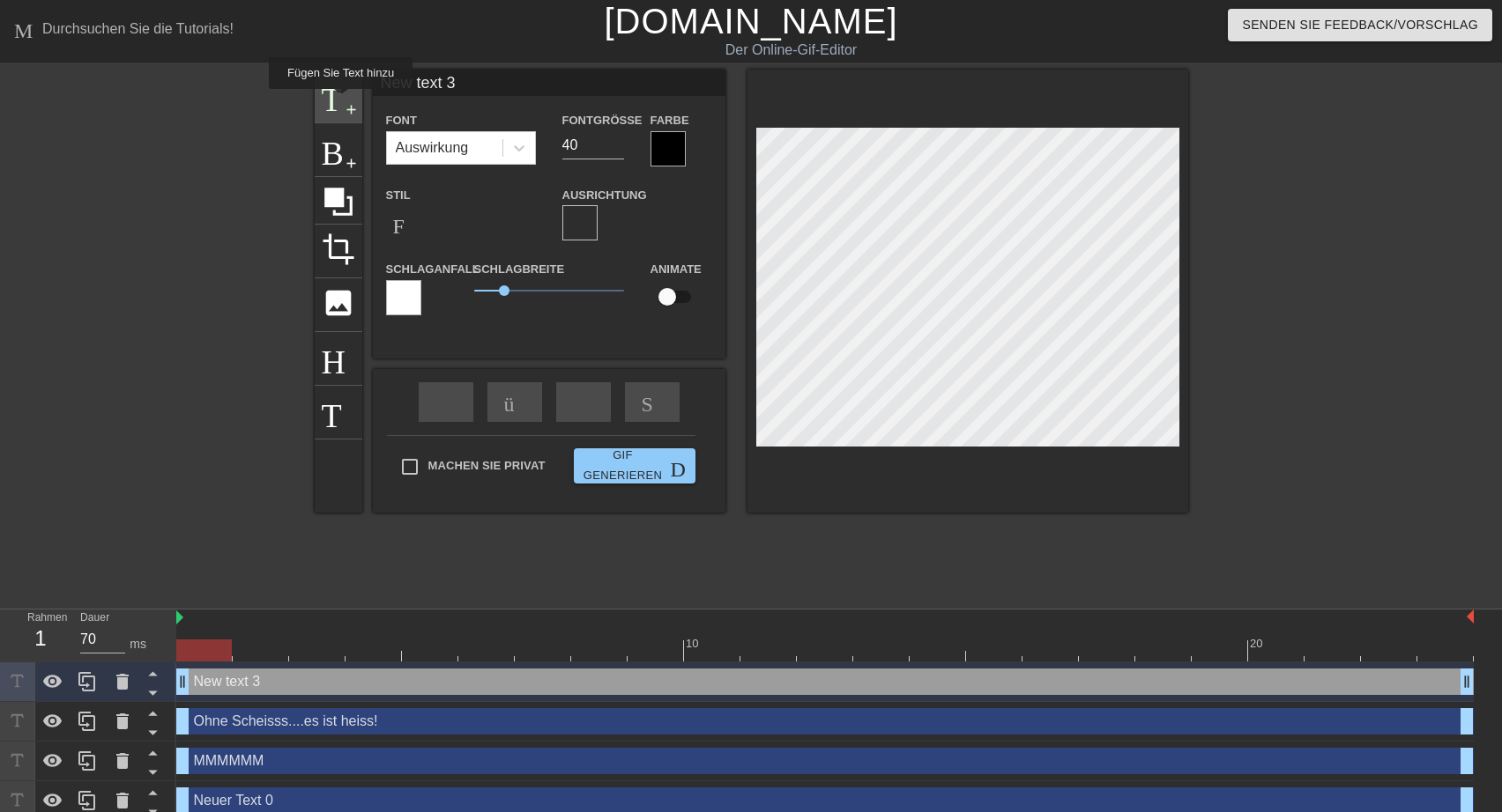
type input "New text 3"
type input "40"
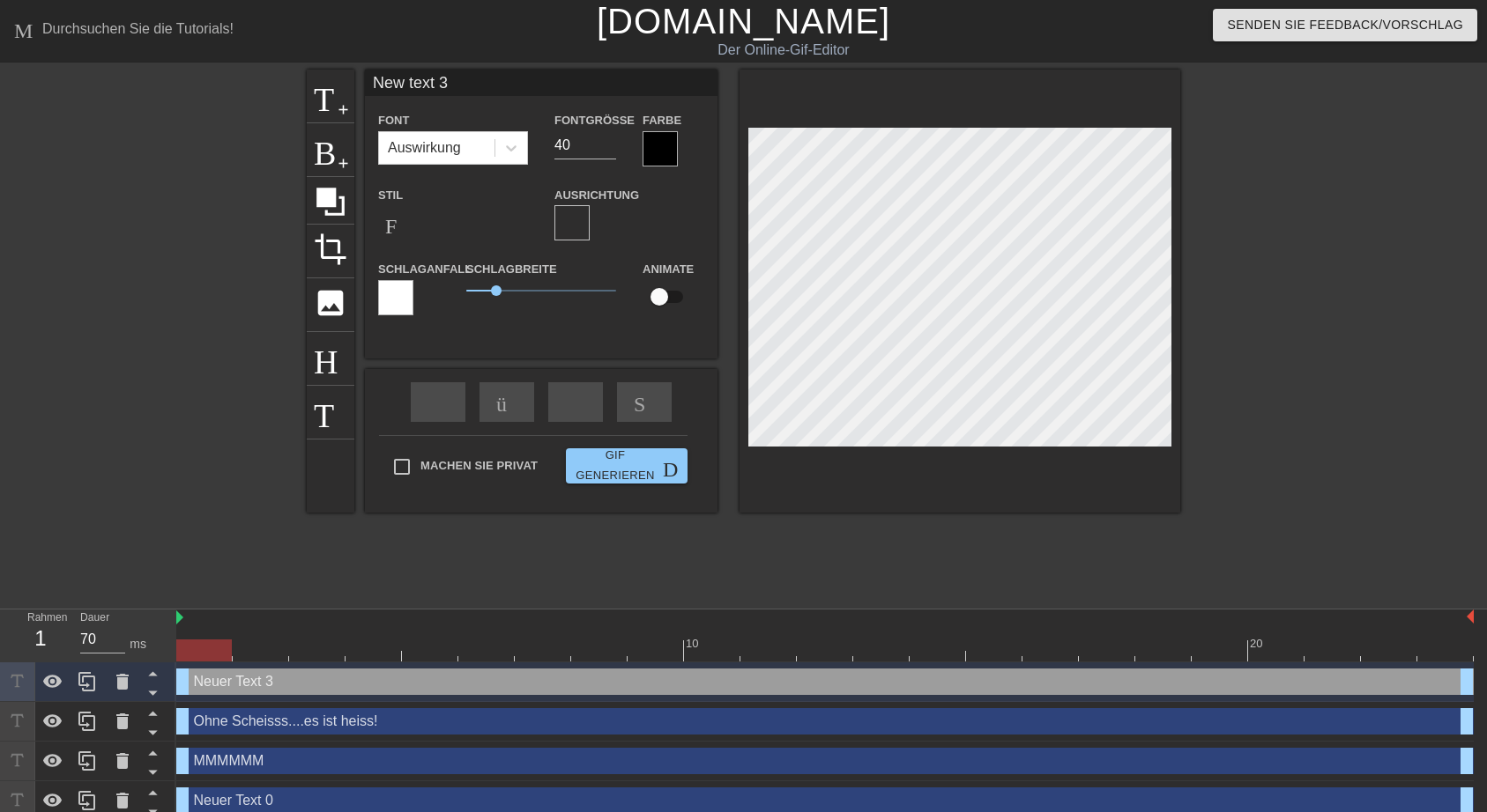
click at [371, 80] on input "New text 3" at bounding box center [541, 83] width 353 height 27
drag, startPoint x: 513, startPoint y: 85, endPoint x: 438, endPoint y: 80, distance: 75.2
click at [438, 80] on input "([PERSON_NAME])New text 3" at bounding box center [541, 83] width 353 height 27
type input "([PERSON_NAME])"
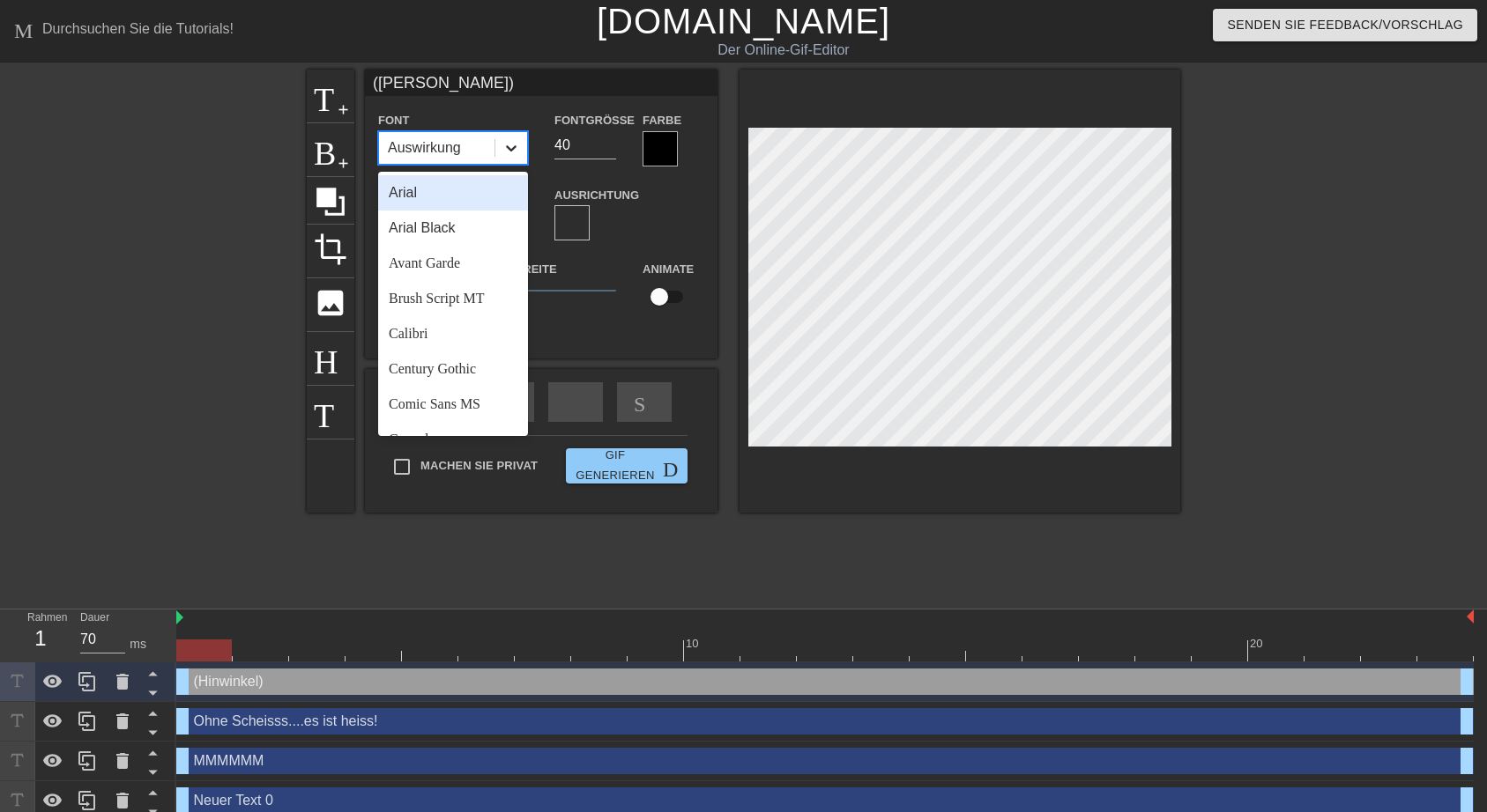
click at [505, 142] on icon at bounding box center [511, 148] width 18 height 18
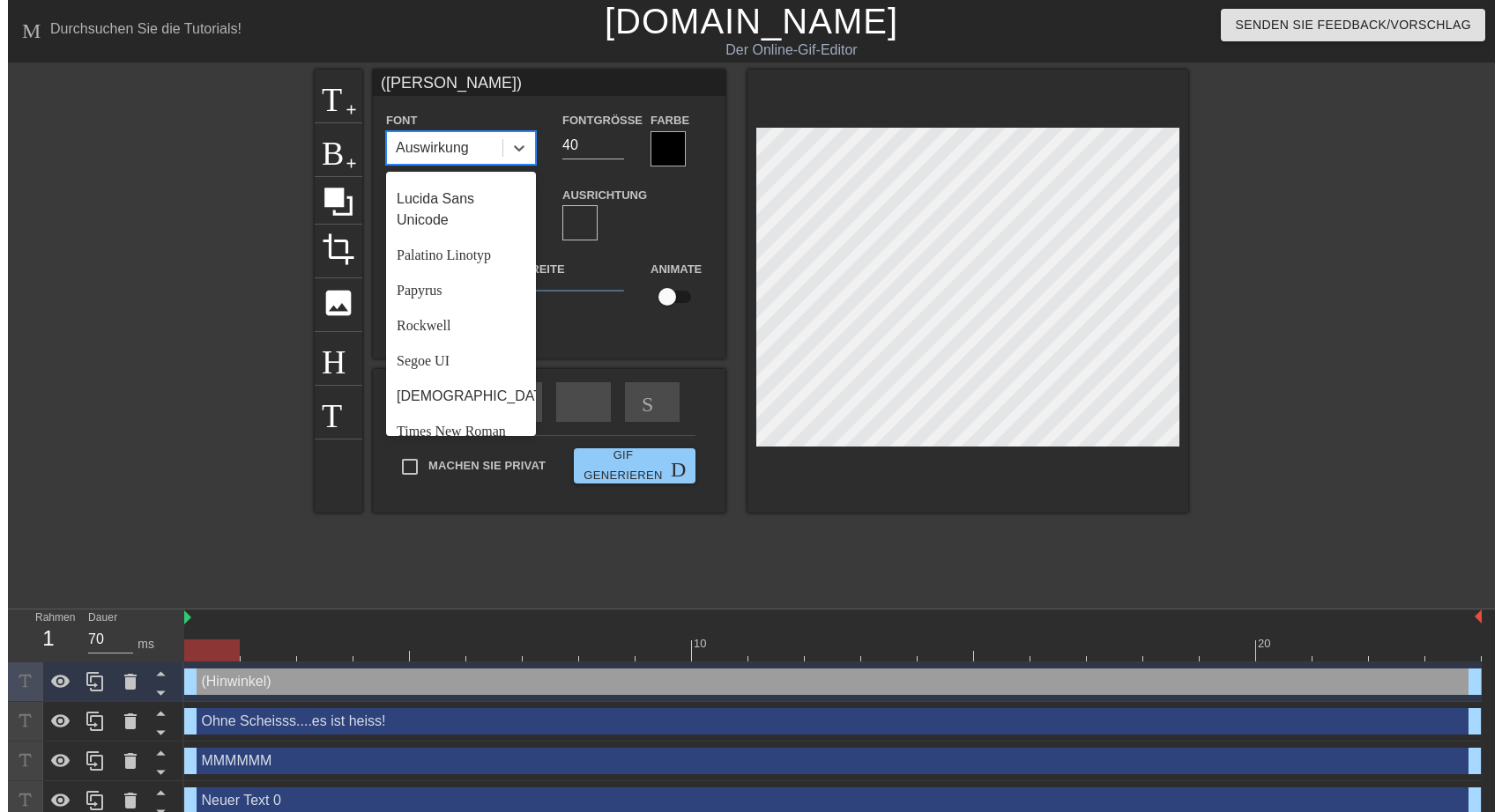
scroll to position [529, 0]
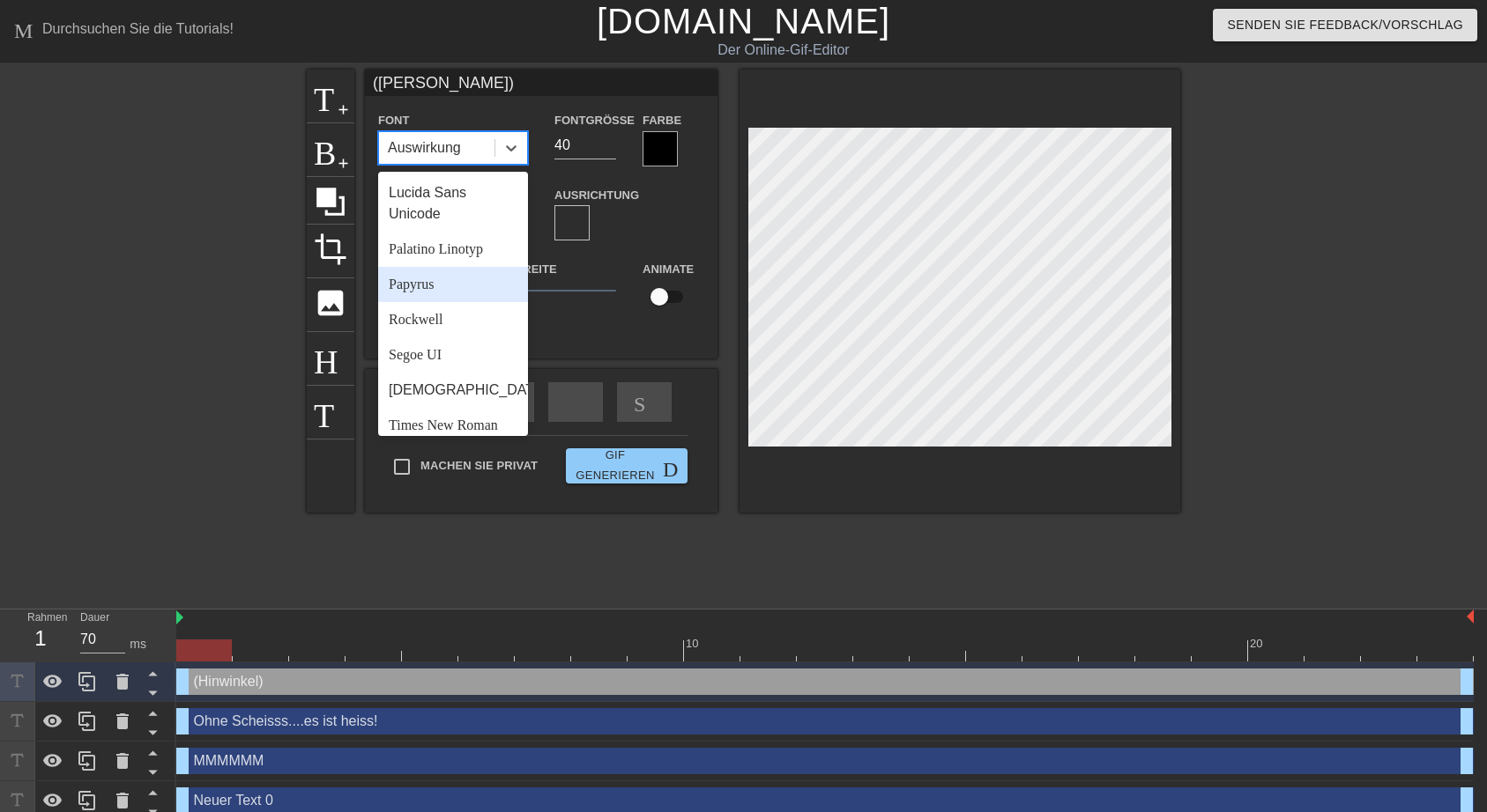
click at [432, 302] on div "Papyrus" at bounding box center [453, 284] width 150 height 35
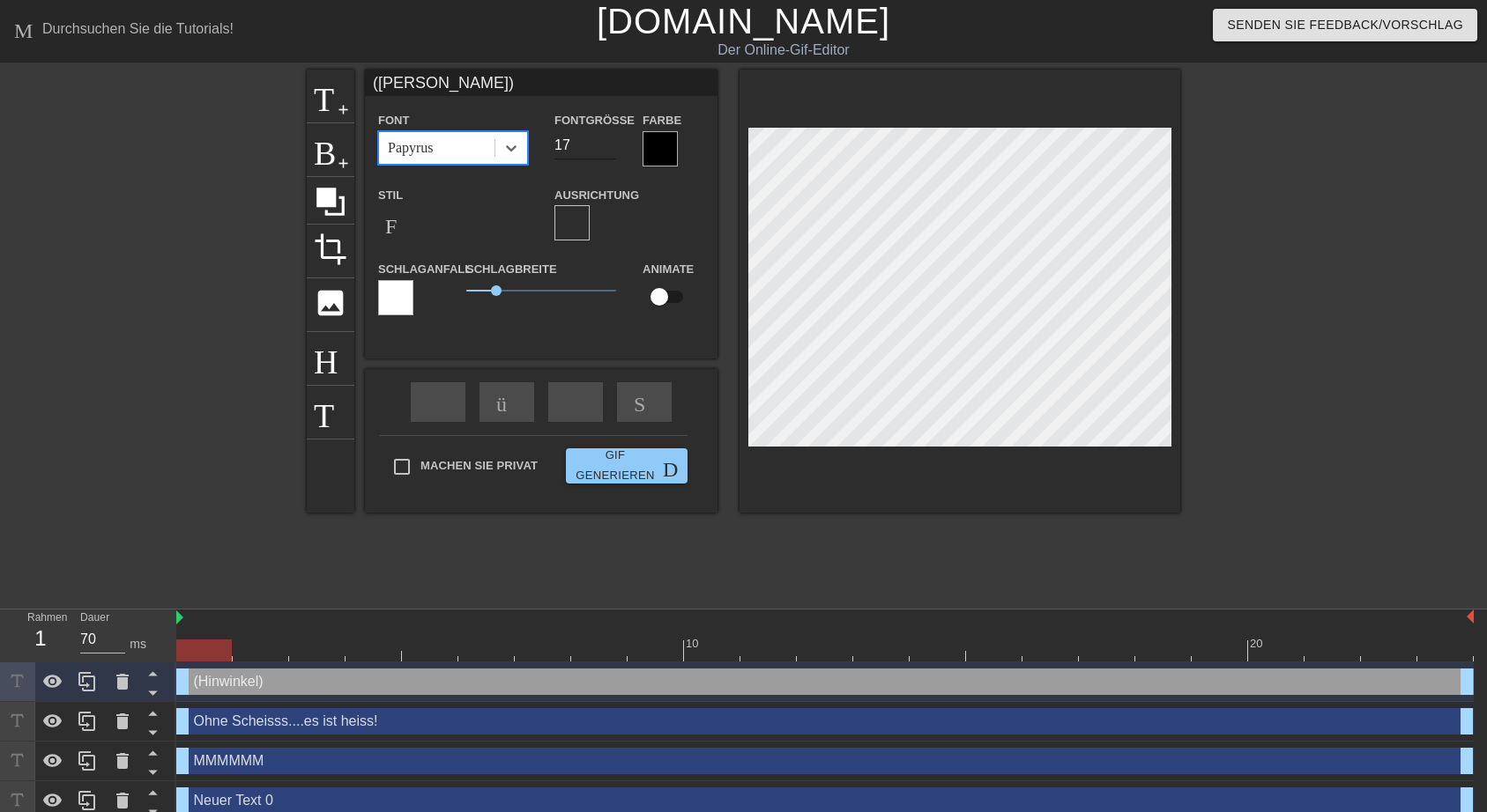
type input "16"
click at [615, 149] on input "16" at bounding box center [585, 145] width 62 height 28
click at [658, 142] on div at bounding box center [659, 148] width 35 height 35
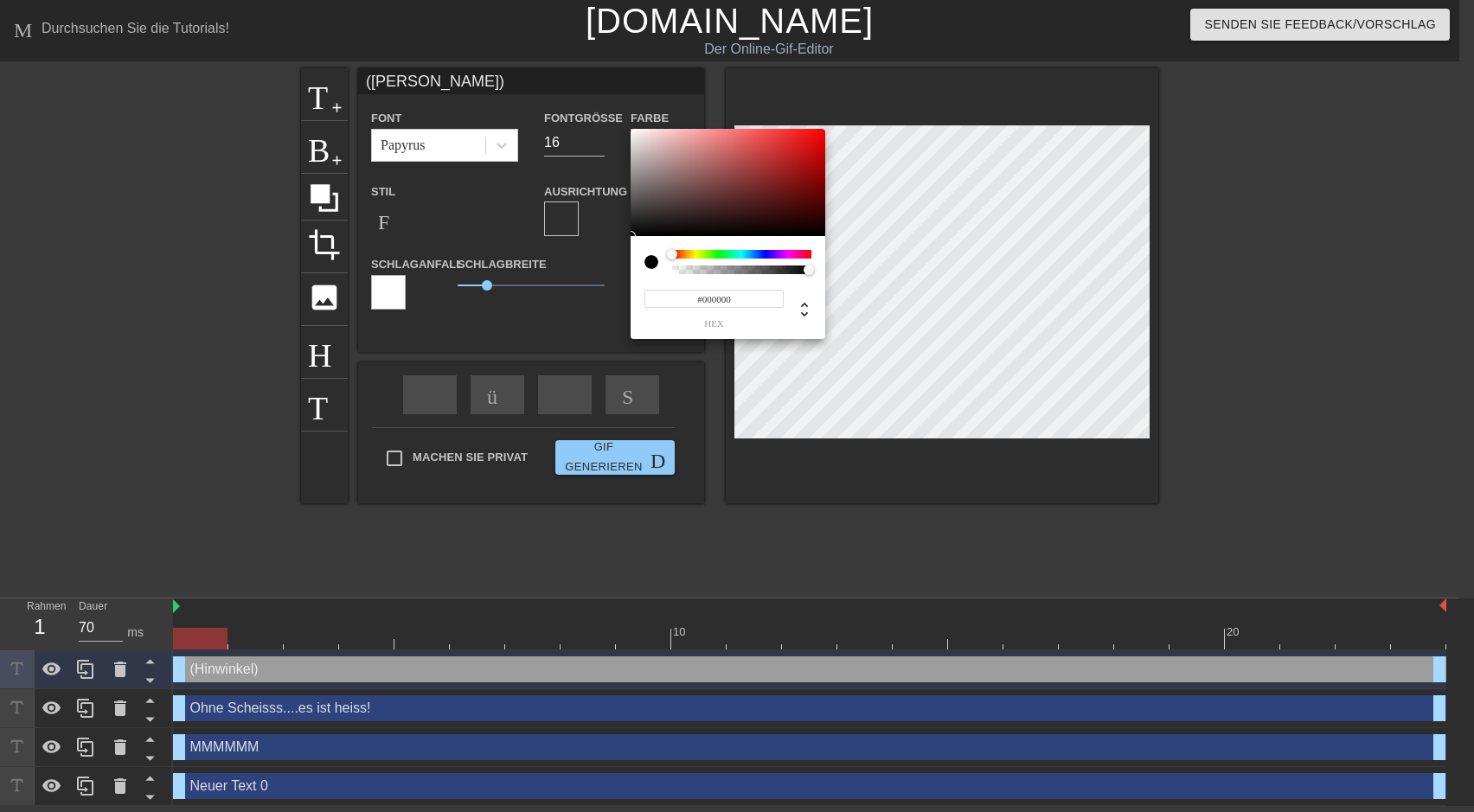
type input "#F61B1B"
click at [632, 132] on div at bounding box center [727, 182] width 195 height 107
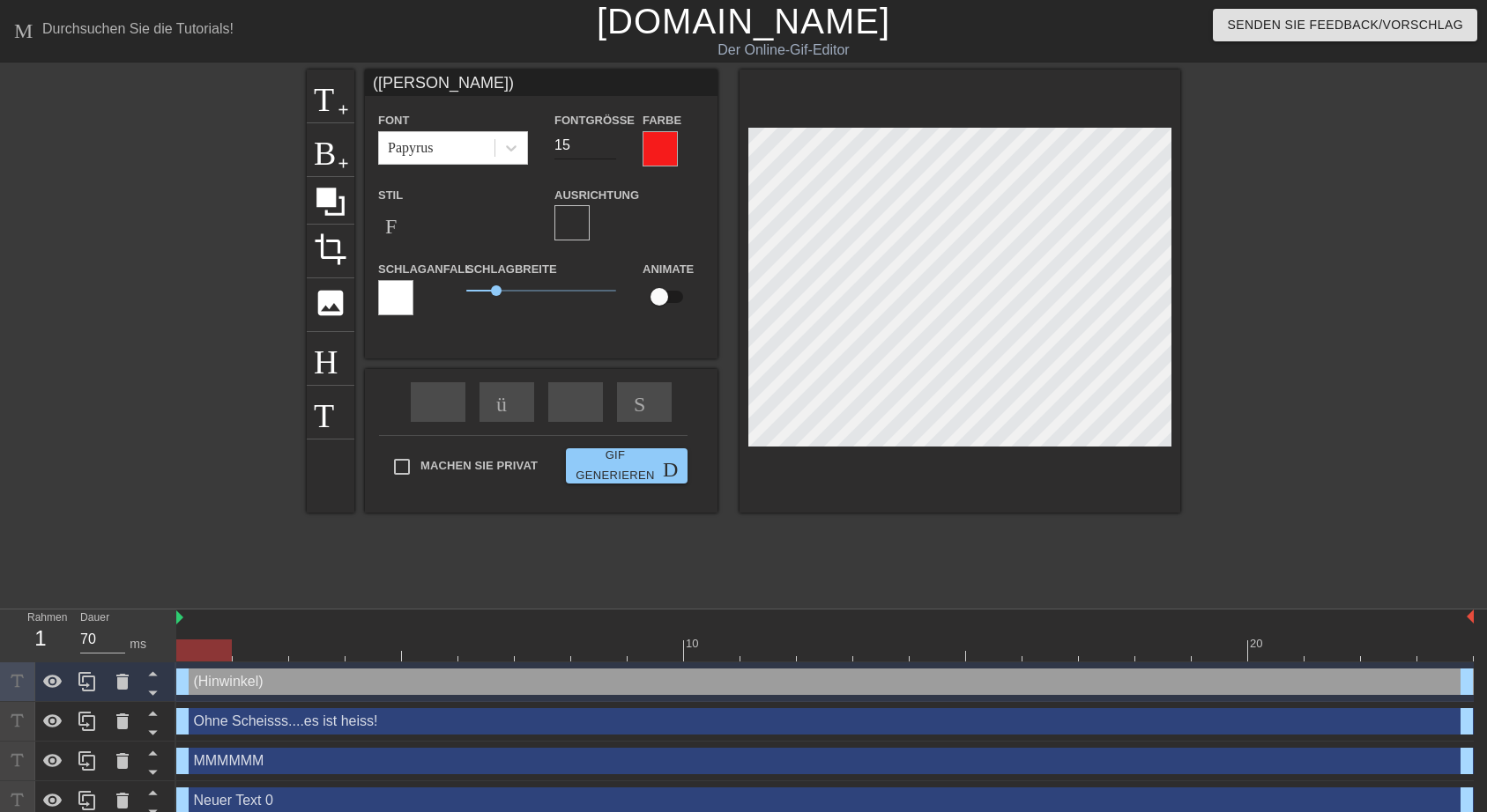
click at [608, 151] on input "15" at bounding box center [585, 145] width 62 height 28
click at [608, 151] on input "14" at bounding box center [585, 145] width 62 height 28
click at [608, 150] on input "13" at bounding box center [585, 145] width 62 height 28
type input "12"
click at [608, 150] on input "12" at bounding box center [585, 145] width 62 height 28
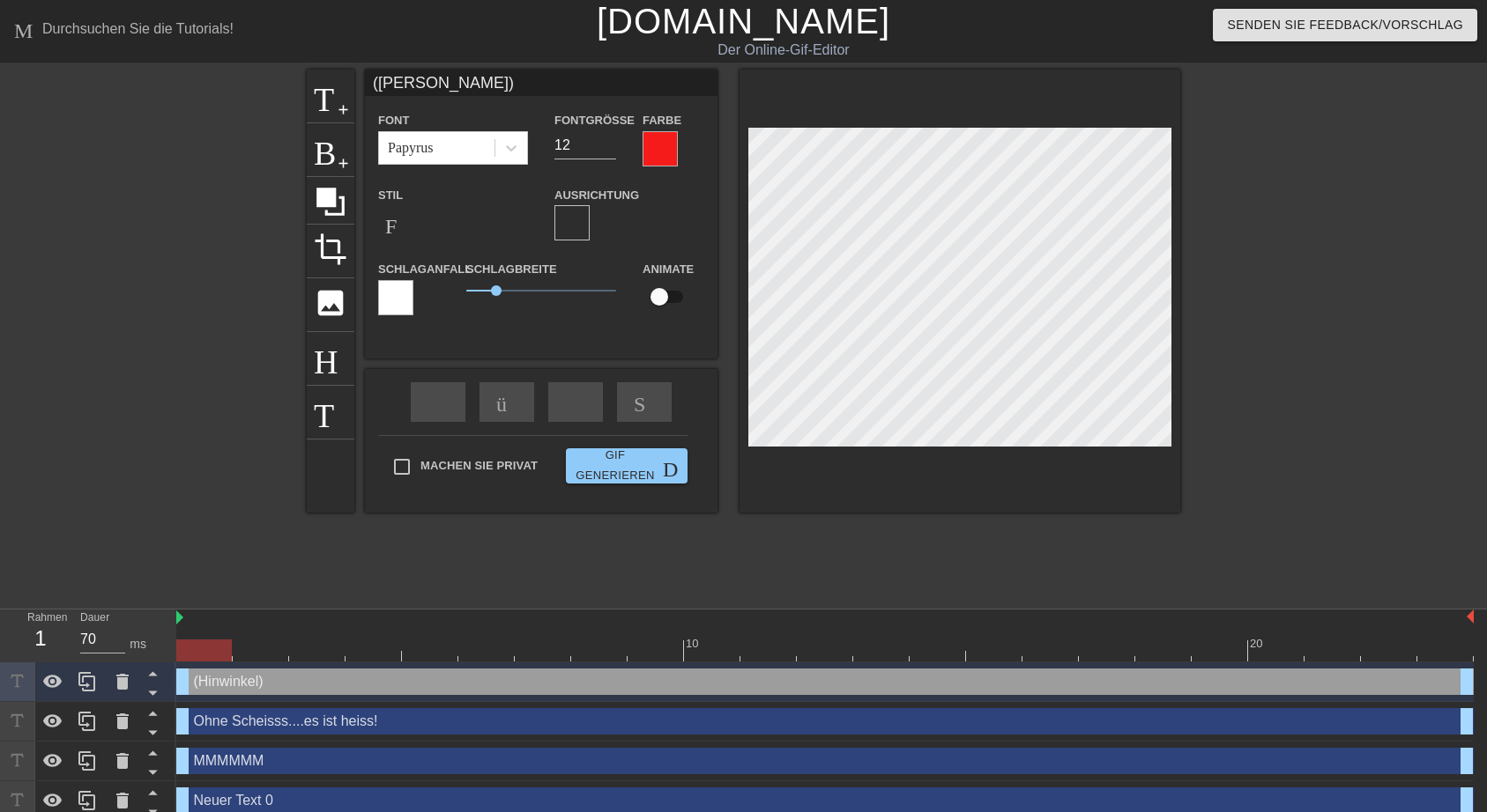
type input "New text 0"
type input "40"
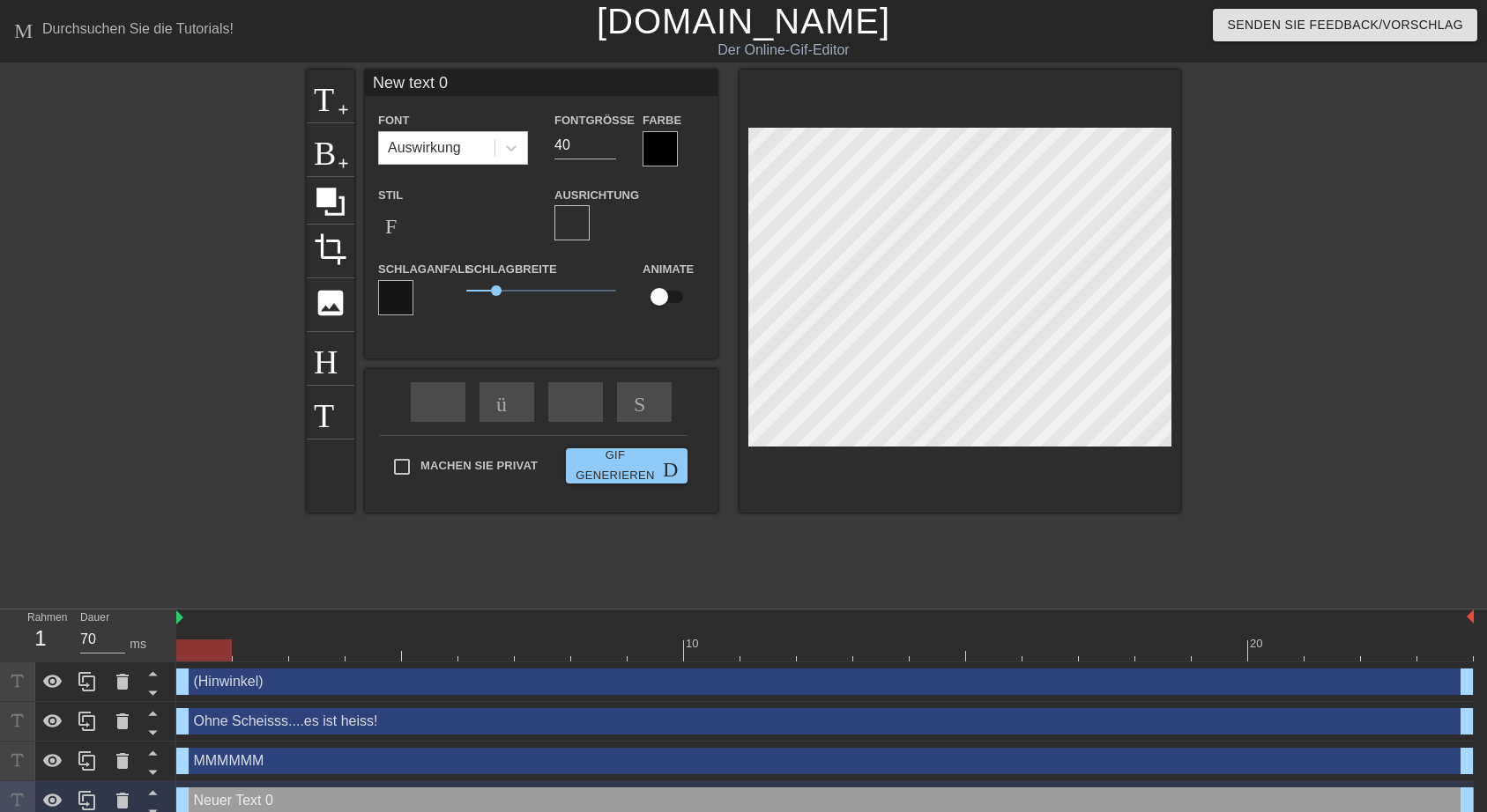
drag, startPoint x: 450, startPoint y: 85, endPoint x: 339, endPoint y: 80, distance: 111.1
click at [365, 80] on input "New text 0" at bounding box center [541, 83] width 353 height 27
click at [379, 83] on input at bounding box center [541, 83] width 353 height 27
click at [372, 83] on input at bounding box center [541, 83] width 353 height 27
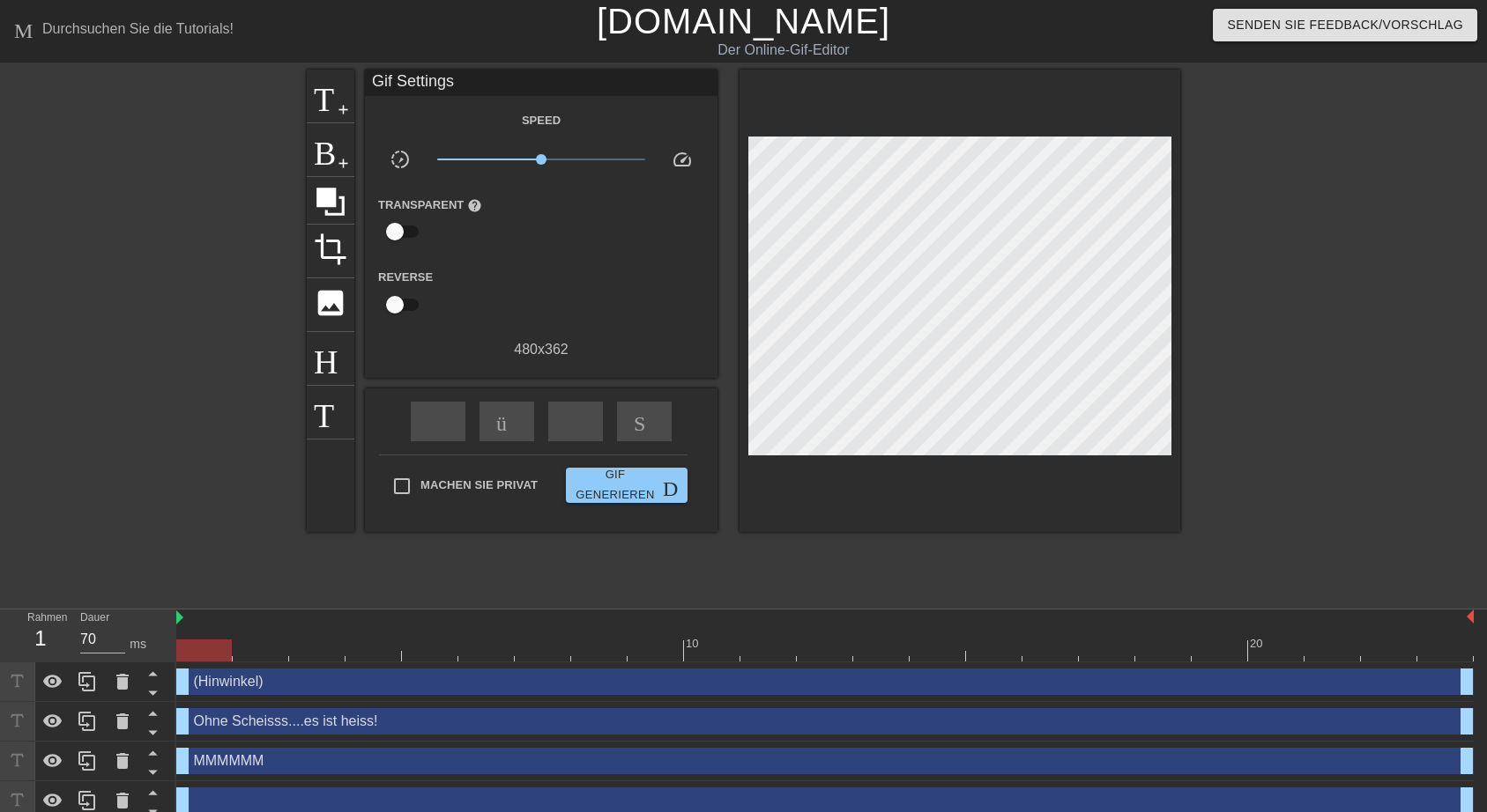
click at [405, 465] on div "Machen Sie privat Gif generieren Doppelpfeil" at bounding box center [533, 489] width 309 height 69
click at [406, 463] on div "Machen Sie privat Gif generieren Doppelpfeil" at bounding box center [533, 489] width 309 height 69
click at [639, 488] on span "Gif generieren Doppelpfeil" at bounding box center [626, 485] width 107 height 41
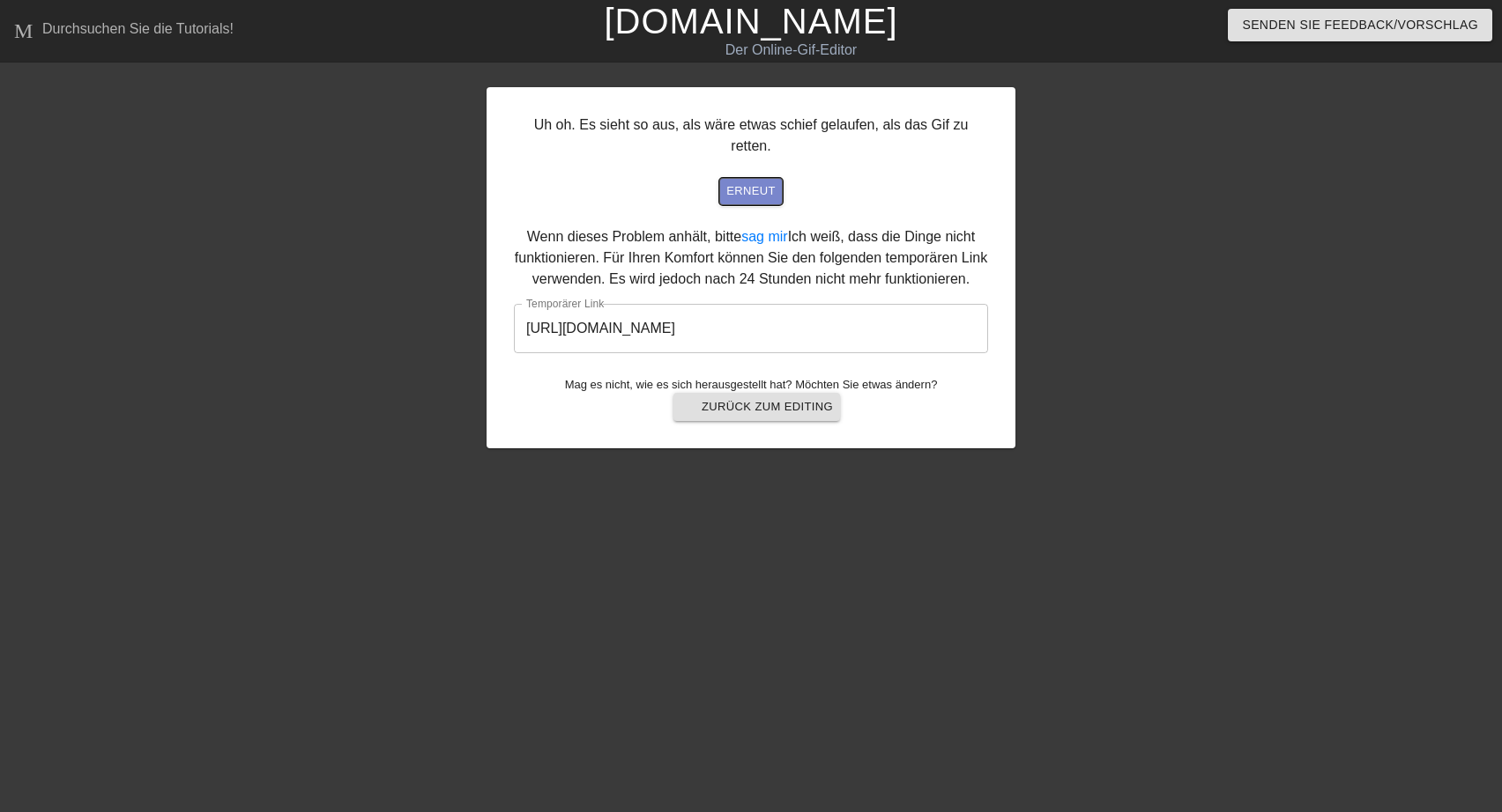
click at [751, 181] on span "erneut" at bounding box center [751, 191] width 49 height 20
click at [770, 397] on span "arrow-back Zurück zum Editing" at bounding box center [756, 407] width 153 height 21
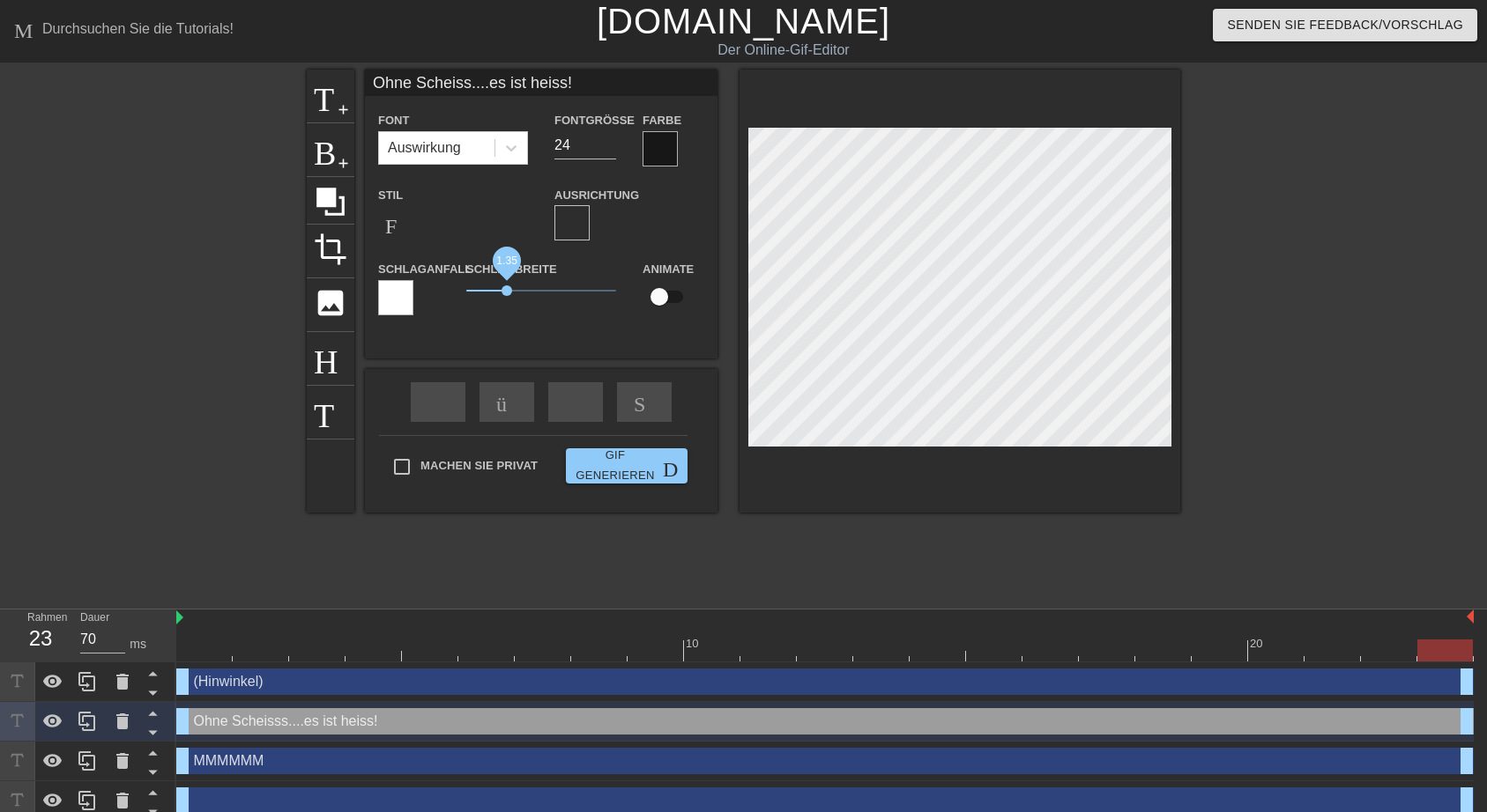
drag, startPoint x: 491, startPoint y: 287, endPoint x: 507, endPoint y: 294, distance: 17.5
click at [507, 294] on span "1.35" at bounding box center [506, 291] width 10 height 10
click at [409, 463] on div "Machen Sie privat Gif generieren Doppelpfeil" at bounding box center [533, 469] width 309 height 69
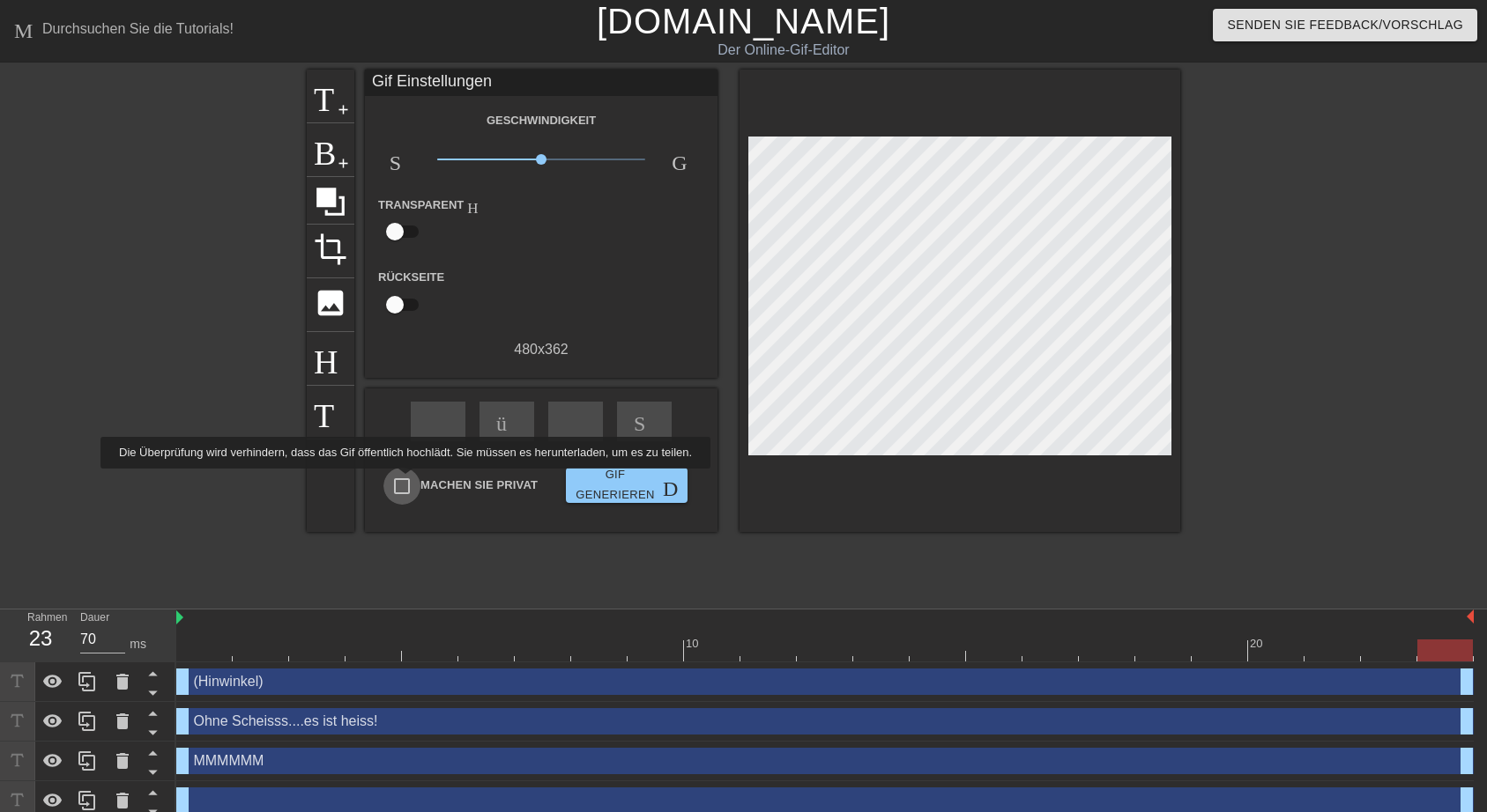
click at [402, 482] on input "Machen Sie privat" at bounding box center [402, 486] width 37 height 37
checkbox input "true"
click at [619, 484] on span "Gif generieren Doppelpfeil" at bounding box center [626, 485] width 107 height 41
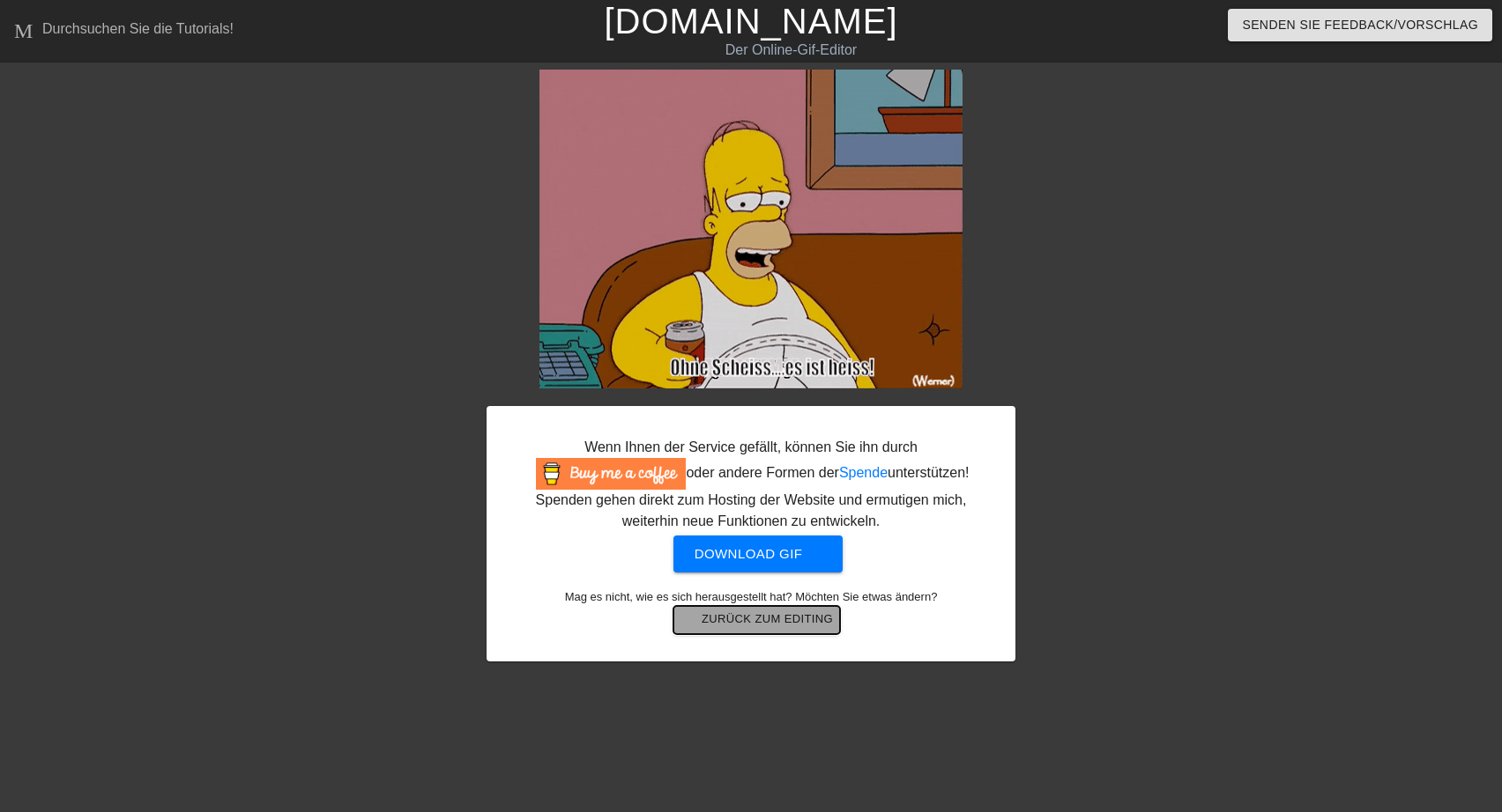
click at [752, 619] on span "arrow-back Zurück zum Editing" at bounding box center [756, 620] width 153 height 21
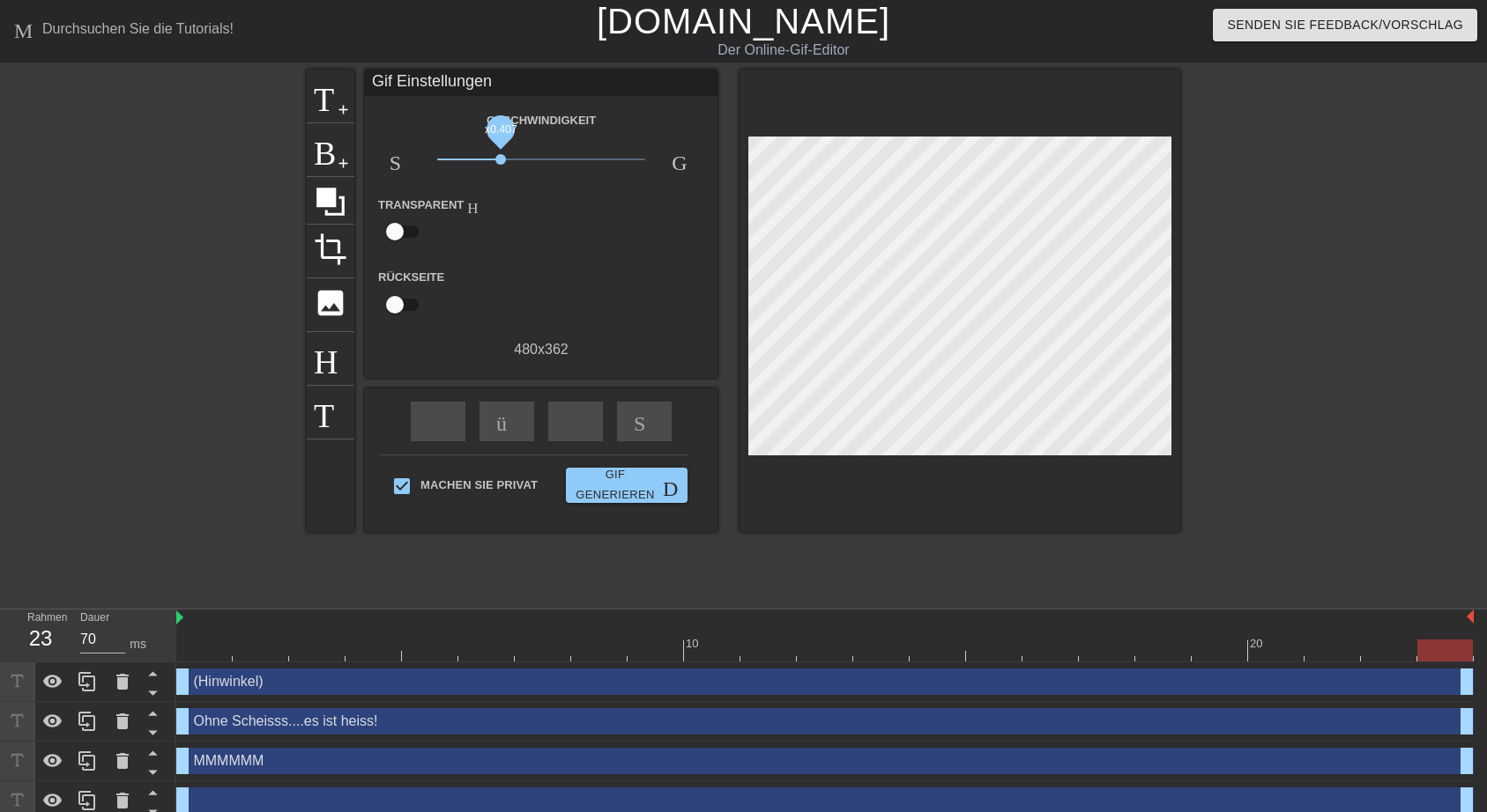
drag, startPoint x: 541, startPoint y: 155, endPoint x: 501, endPoint y: 161, distance: 40.4
click at [501, 161] on span "x0.407" at bounding box center [500, 159] width 10 height 10
click at [618, 485] on span "Gif generieren Doppelpfeil" at bounding box center [626, 485] width 107 height 41
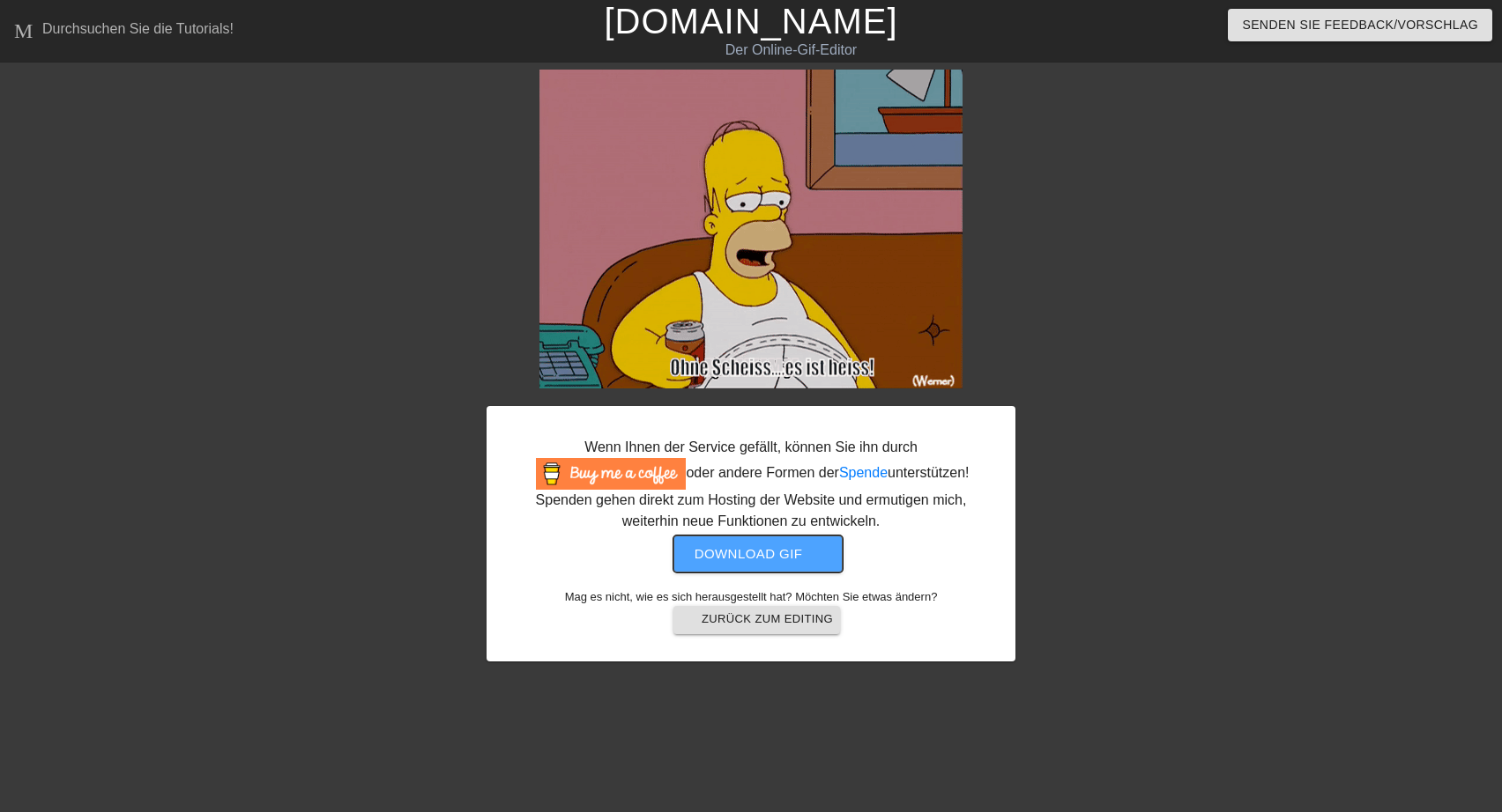
click at [744, 552] on span "Download gif get-app" at bounding box center [758, 555] width 128 height 23
